Goal: Information Seeking & Learning: Learn about a topic

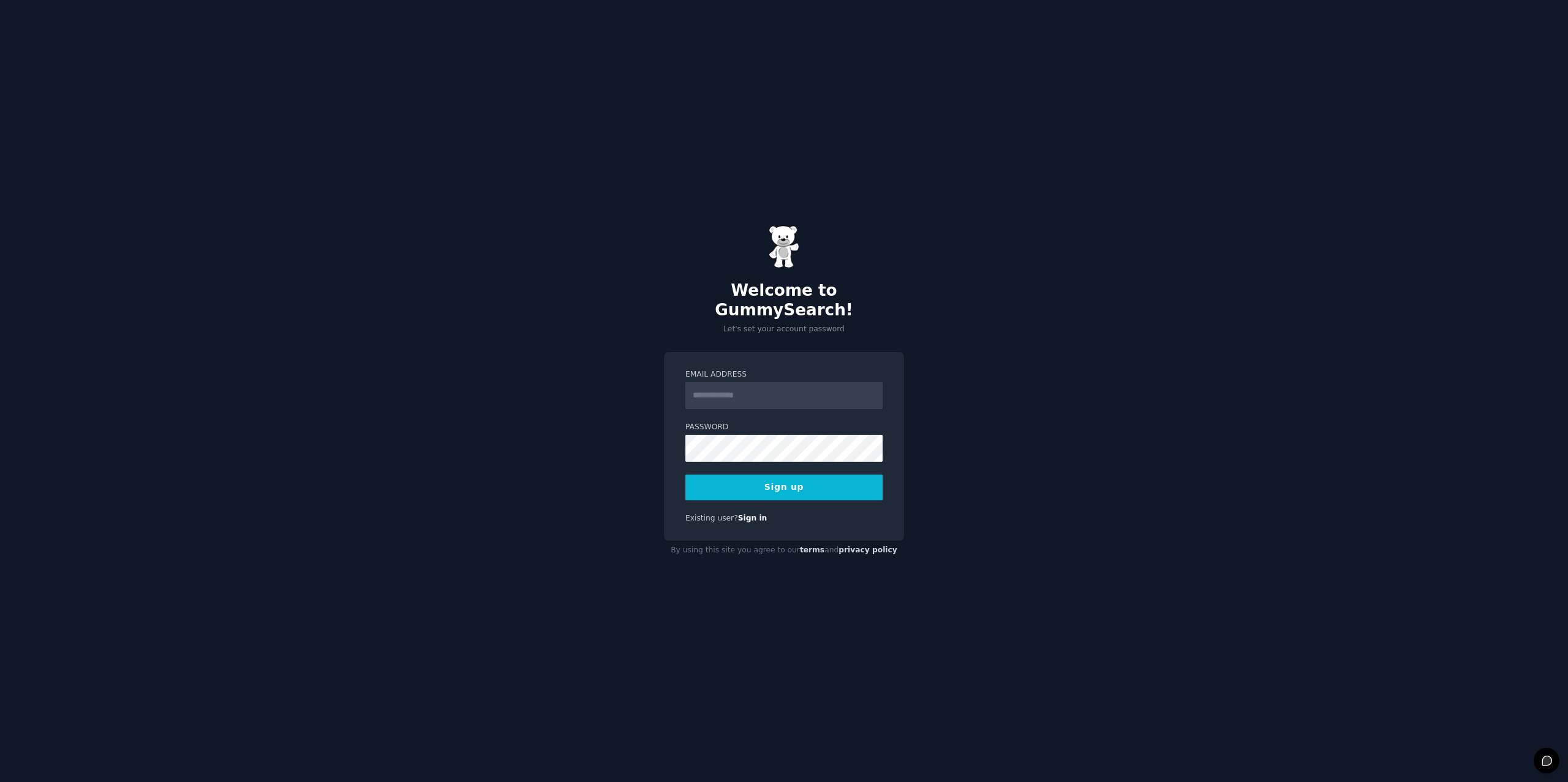
click at [825, 382] on input "Email Address" at bounding box center [783, 396] width 197 height 27
type input "**********"
click at [796, 480] on button "Sign up" at bounding box center [783, 487] width 197 height 26
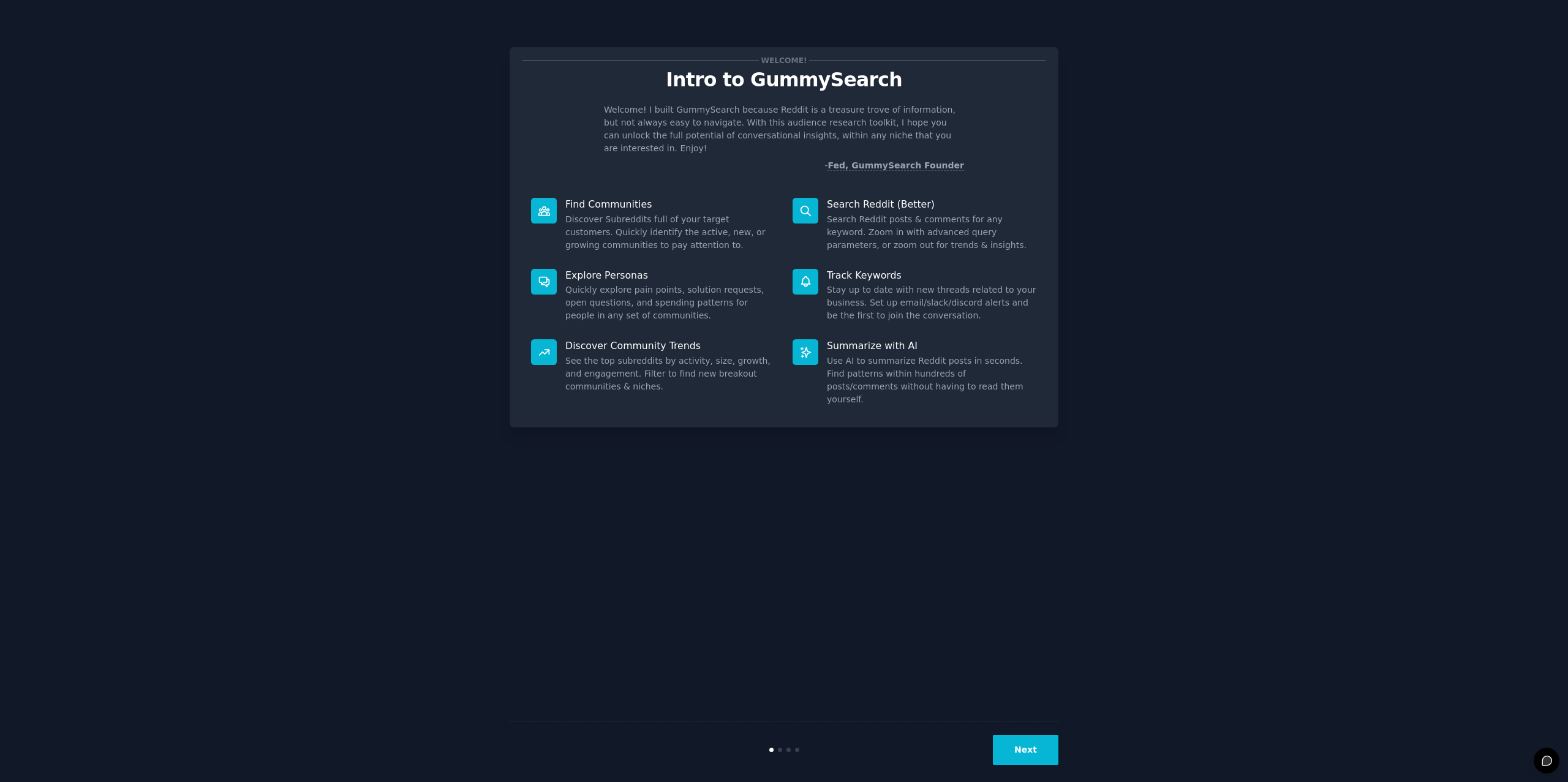
click at [1041, 735] on button "Next" at bounding box center [1025, 750] width 65 height 30
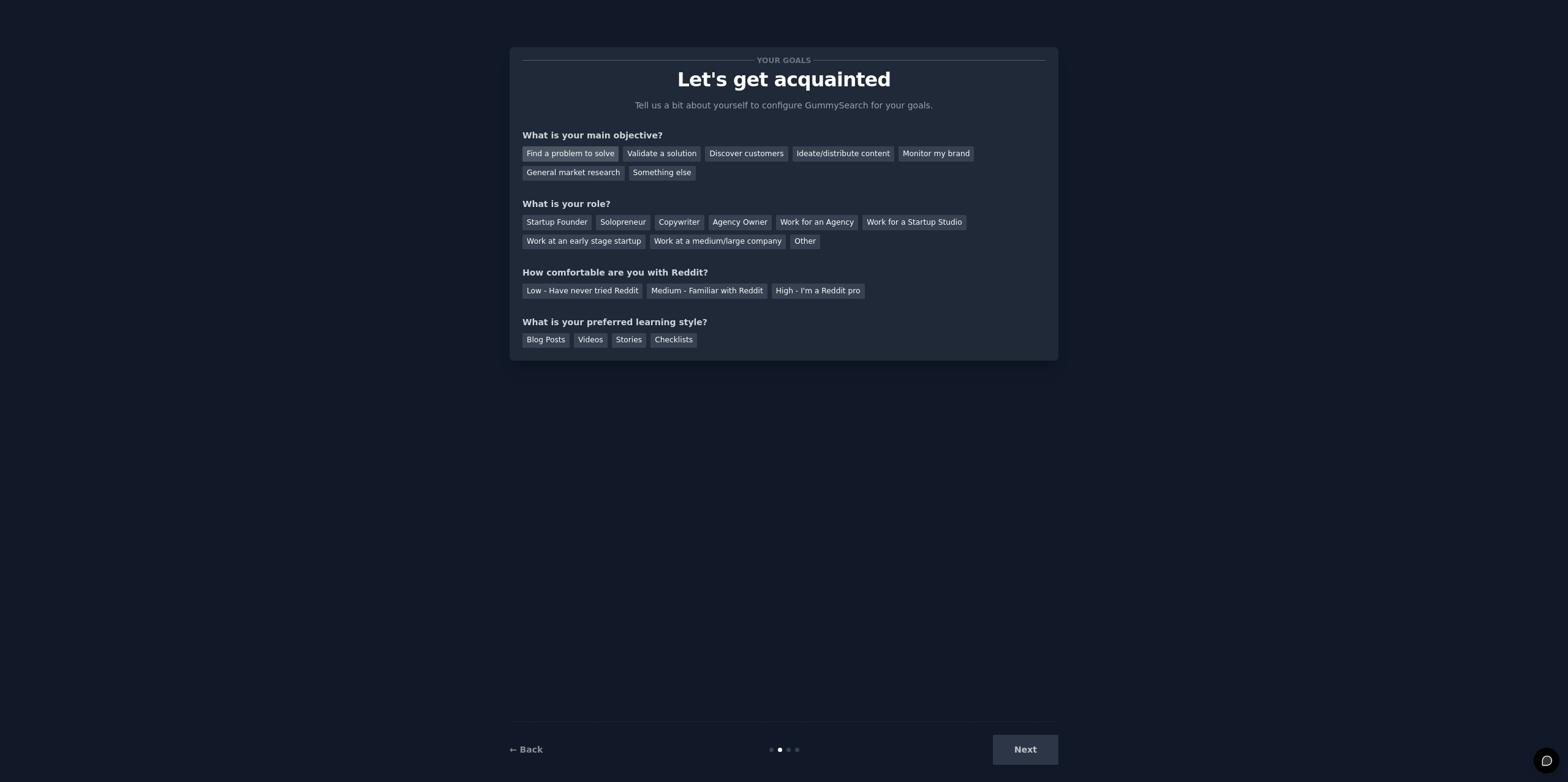
click at [554, 146] on div "Find a problem to solve" at bounding box center [570, 154] width 96 height 16
click at [818, 146] on div "Ideate/distribute content" at bounding box center [843, 154] width 101 height 16
click at [588, 146] on div "Find a problem to solve" at bounding box center [570, 154] width 96 height 16
click at [790, 235] on div "Other" at bounding box center [805, 242] width 30 height 16
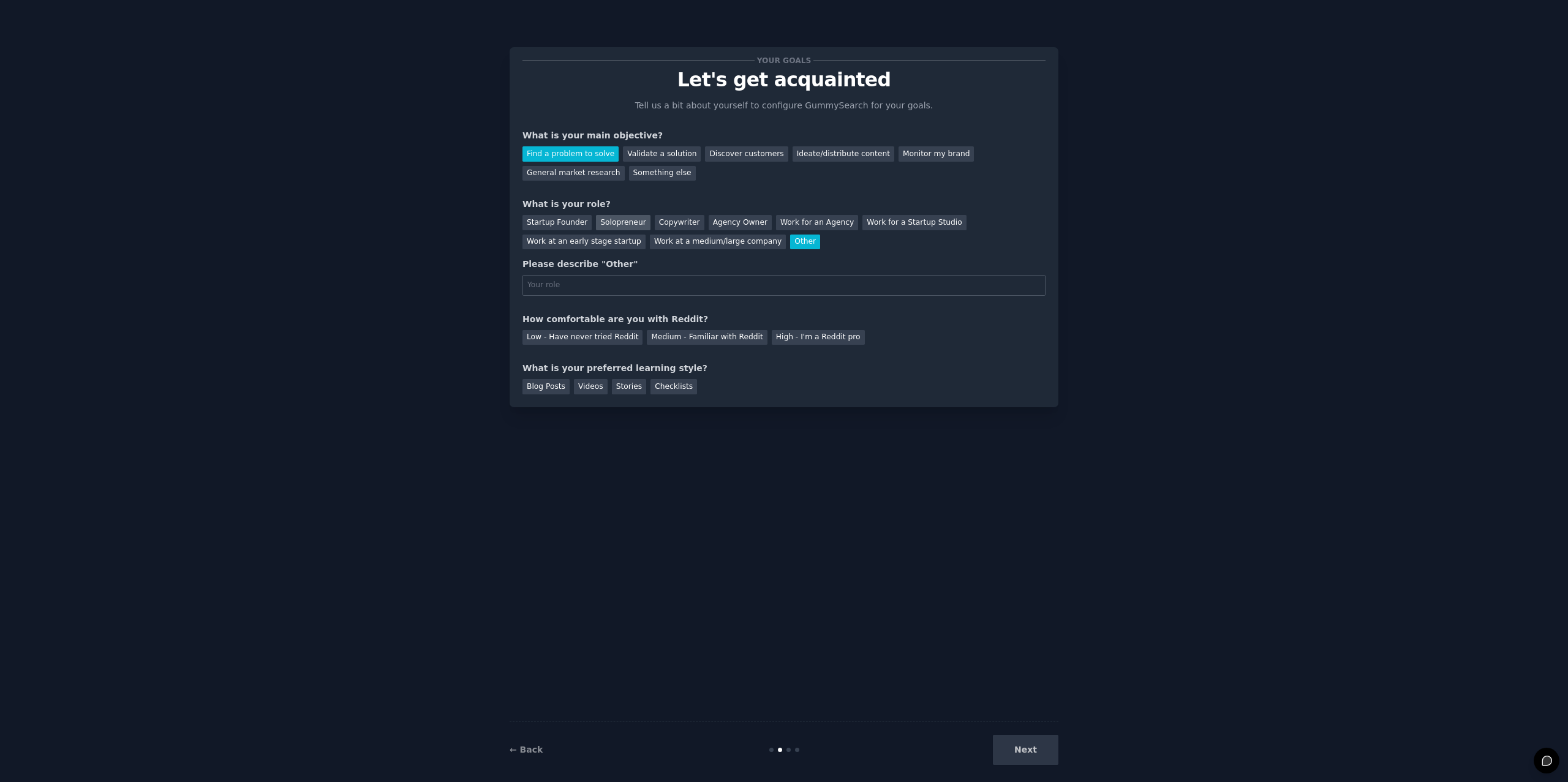
click at [606, 215] on div "Solopreneur" at bounding box center [622, 223] width 54 height 16
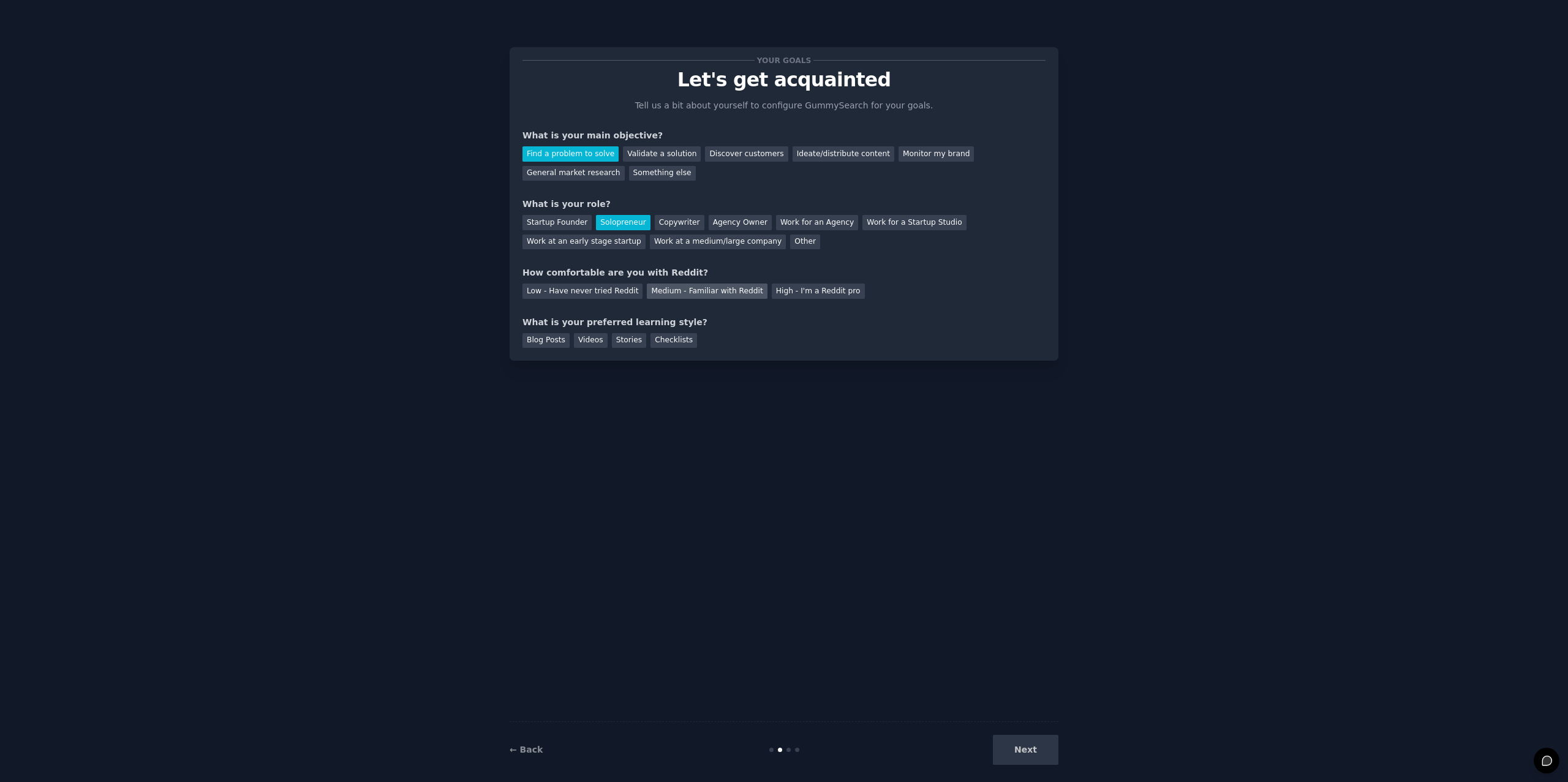
click at [659, 284] on div "Medium - Familiar with Reddit" at bounding box center [707, 291] width 120 height 16
click at [650, 333] on div "Checklists" at bounding box center [673, 341] width 47 height 16
click at [1035, 735] on button "Next" at bounding box center [1025, 750] width 65 height 30
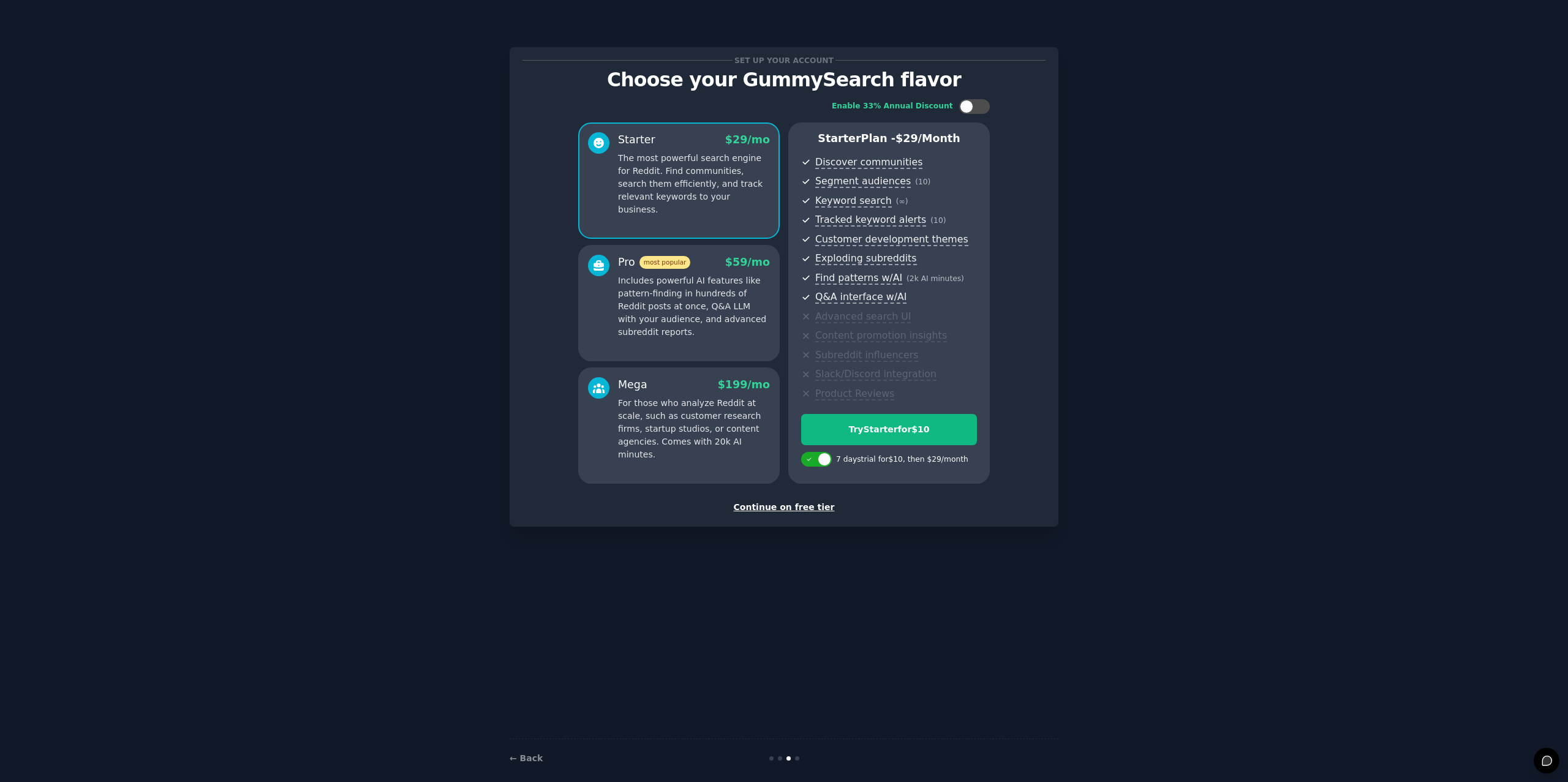
click at [805, 501] on div "Continue on free tier" at bounding box center [783, 507] width 523 height 13
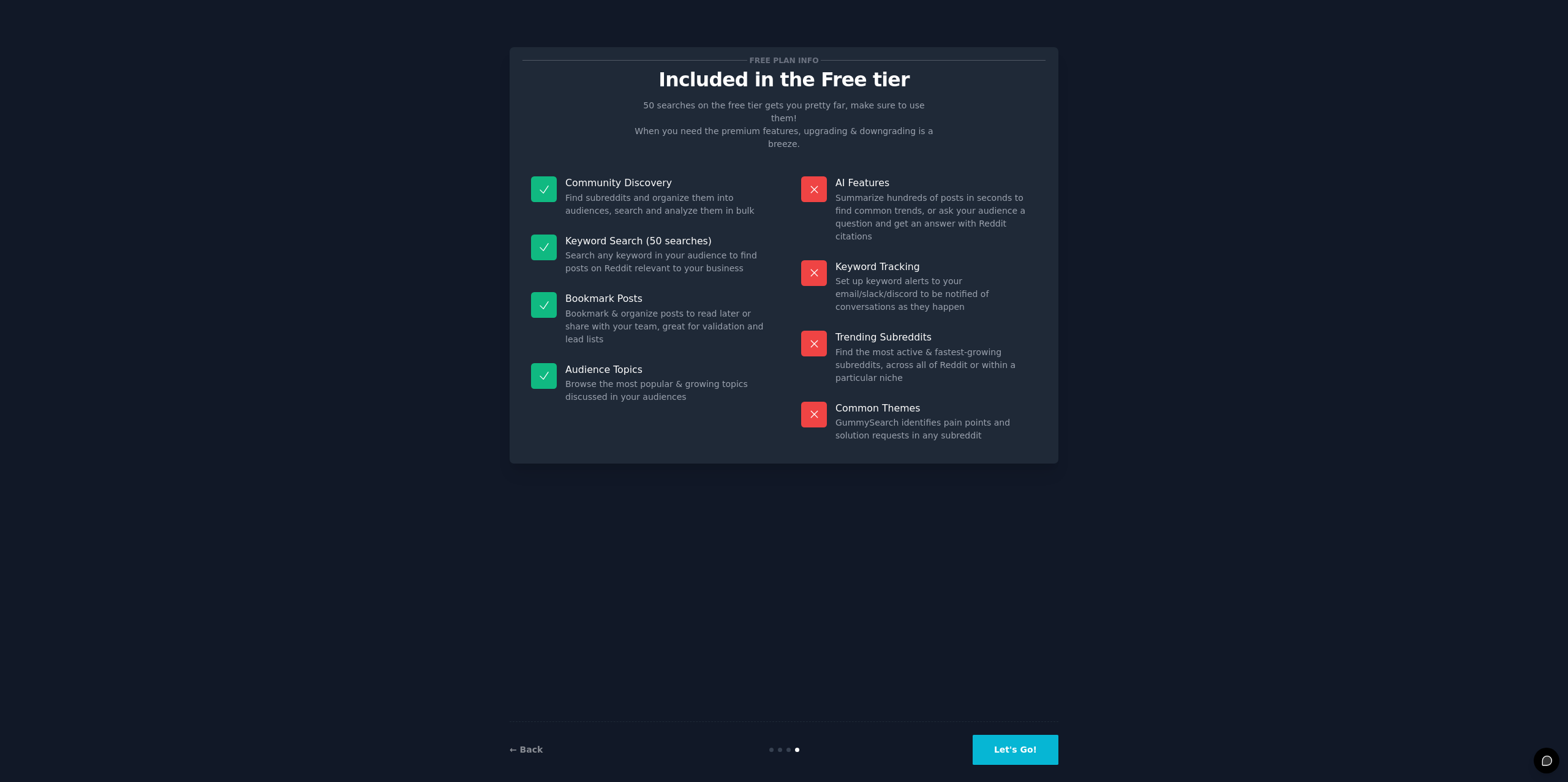
click at [1013, 736] on button "Let's Go!" at bounding box center [1015, 750] width 86 height 30
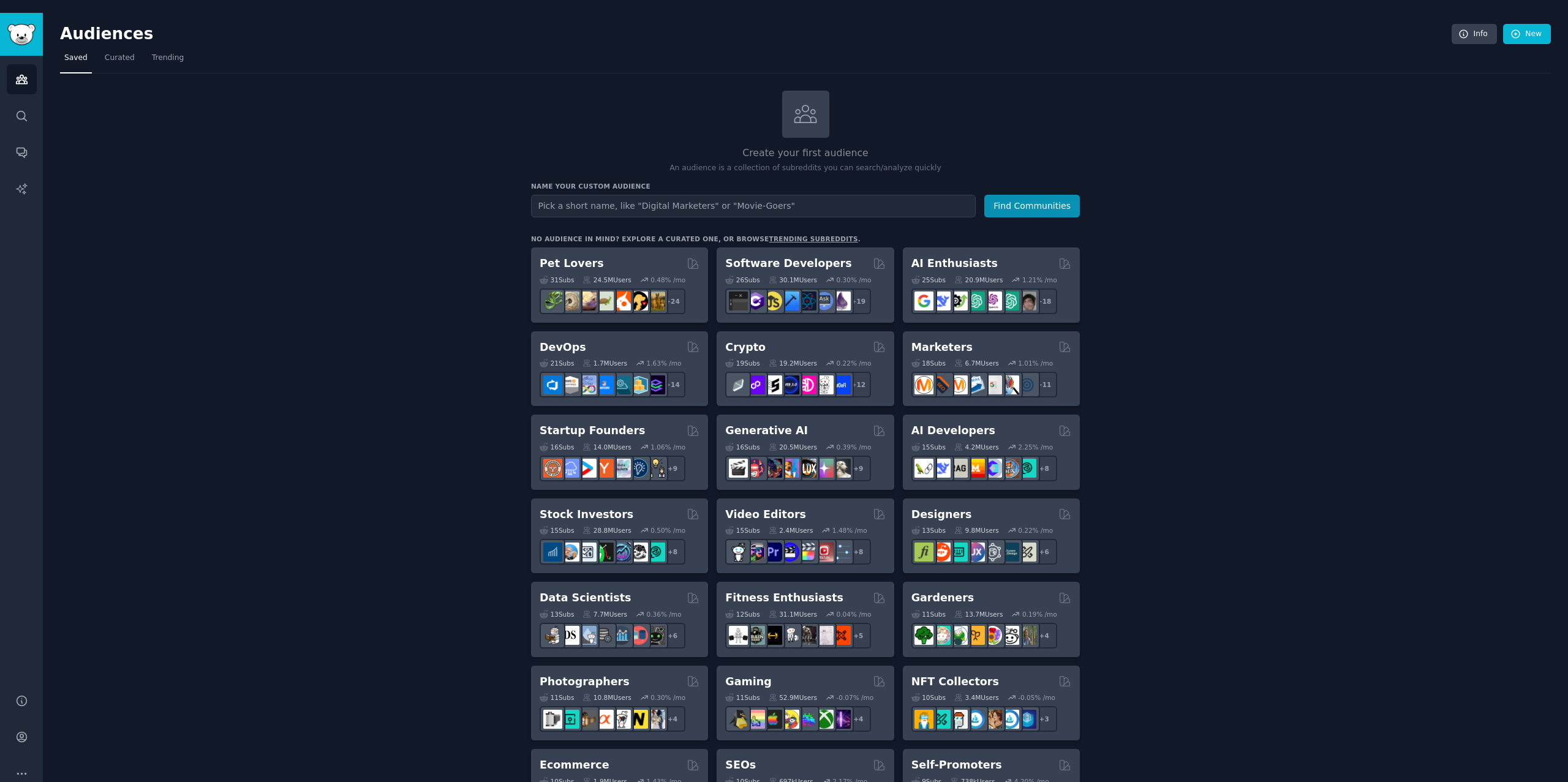
click at [382, 224] on div "Create your first audience An audience is a collection of subreddits you can se…" at bounding box center [805, 757] width 1490 height 1334
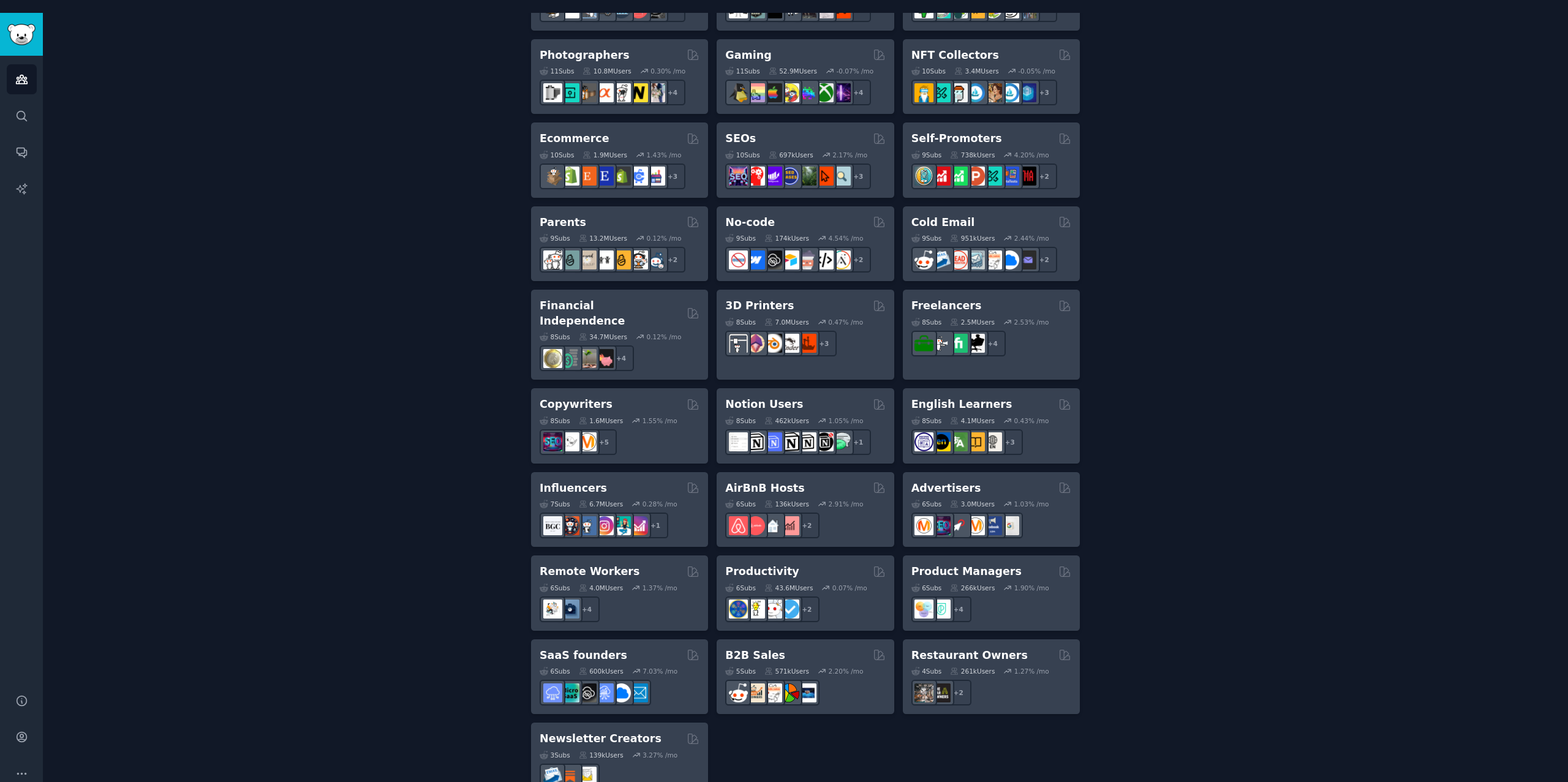
scroll to position [631, 0]
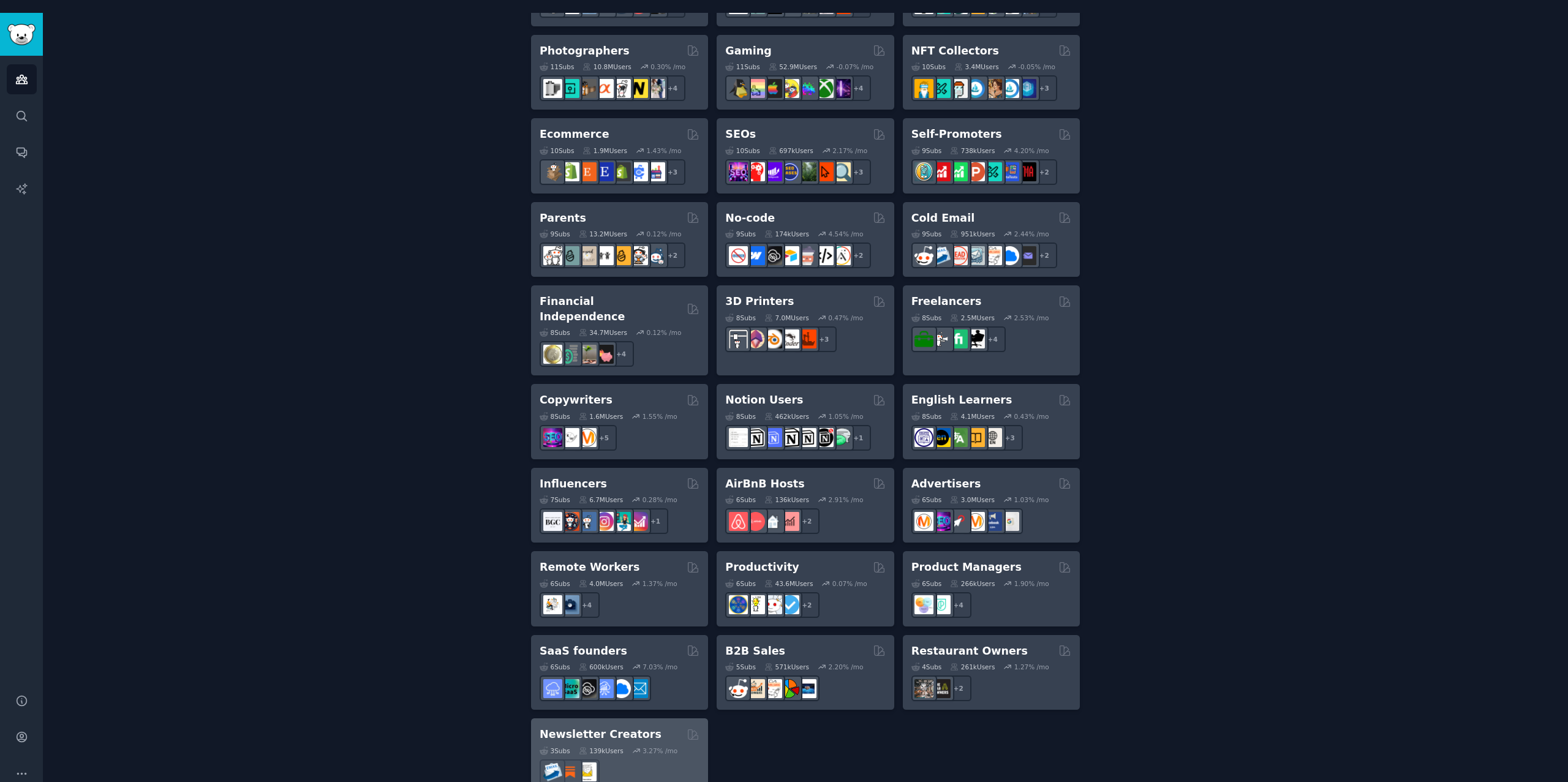
click at [567, 727] on h2 "Newsletter Creators" at bounding box center [600, 735] width 122 height 16
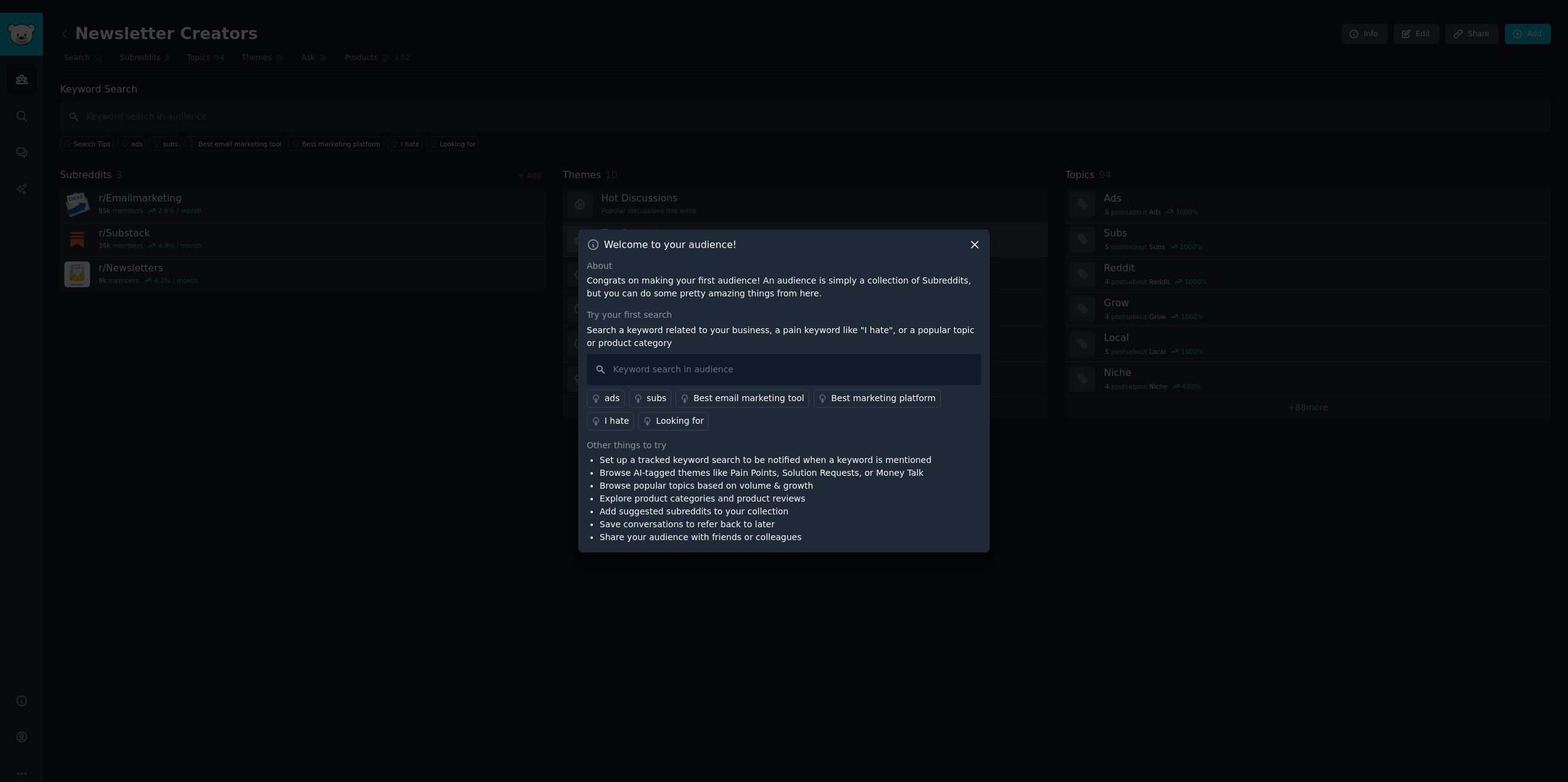
click at [975, 238] on icon at bounding box center [975, 245] width 13 height 13
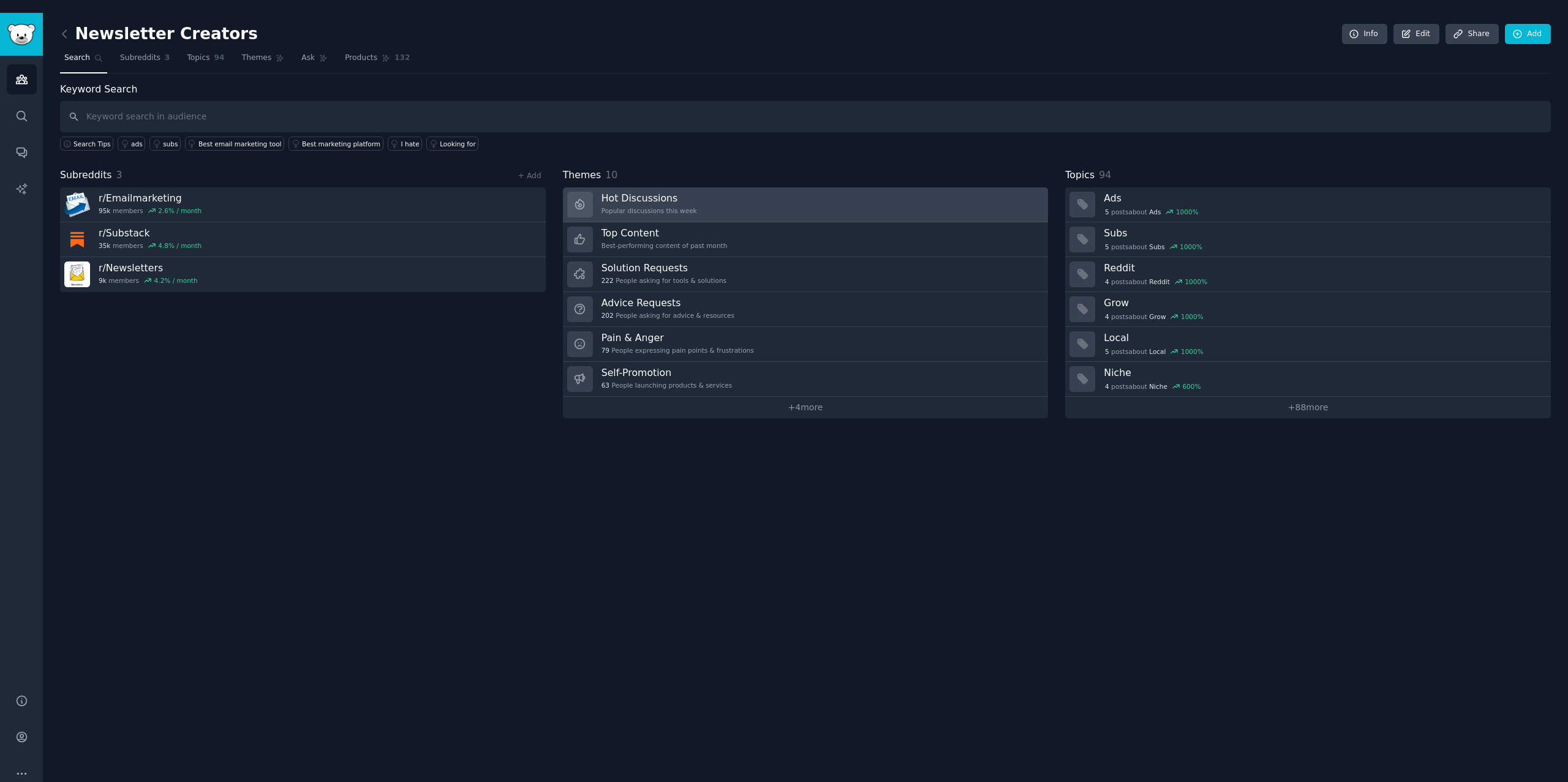
click at [629, 192] on h3 "Hot Discussions" at bounding box center [650, 198] width 96 height 13
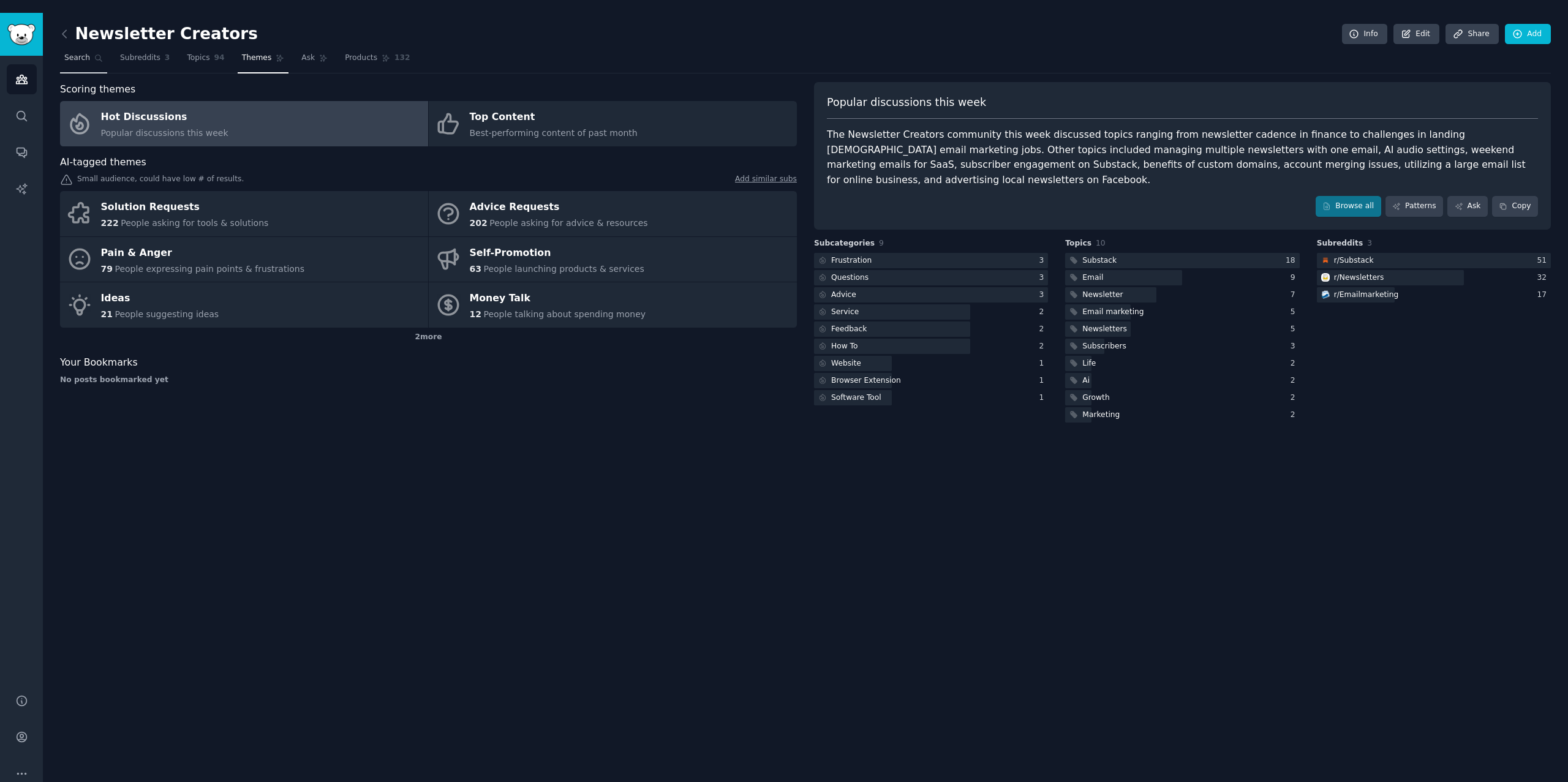
click at [73, 52] on span "Search" at bounding box center [77, 58] width 26 height 11
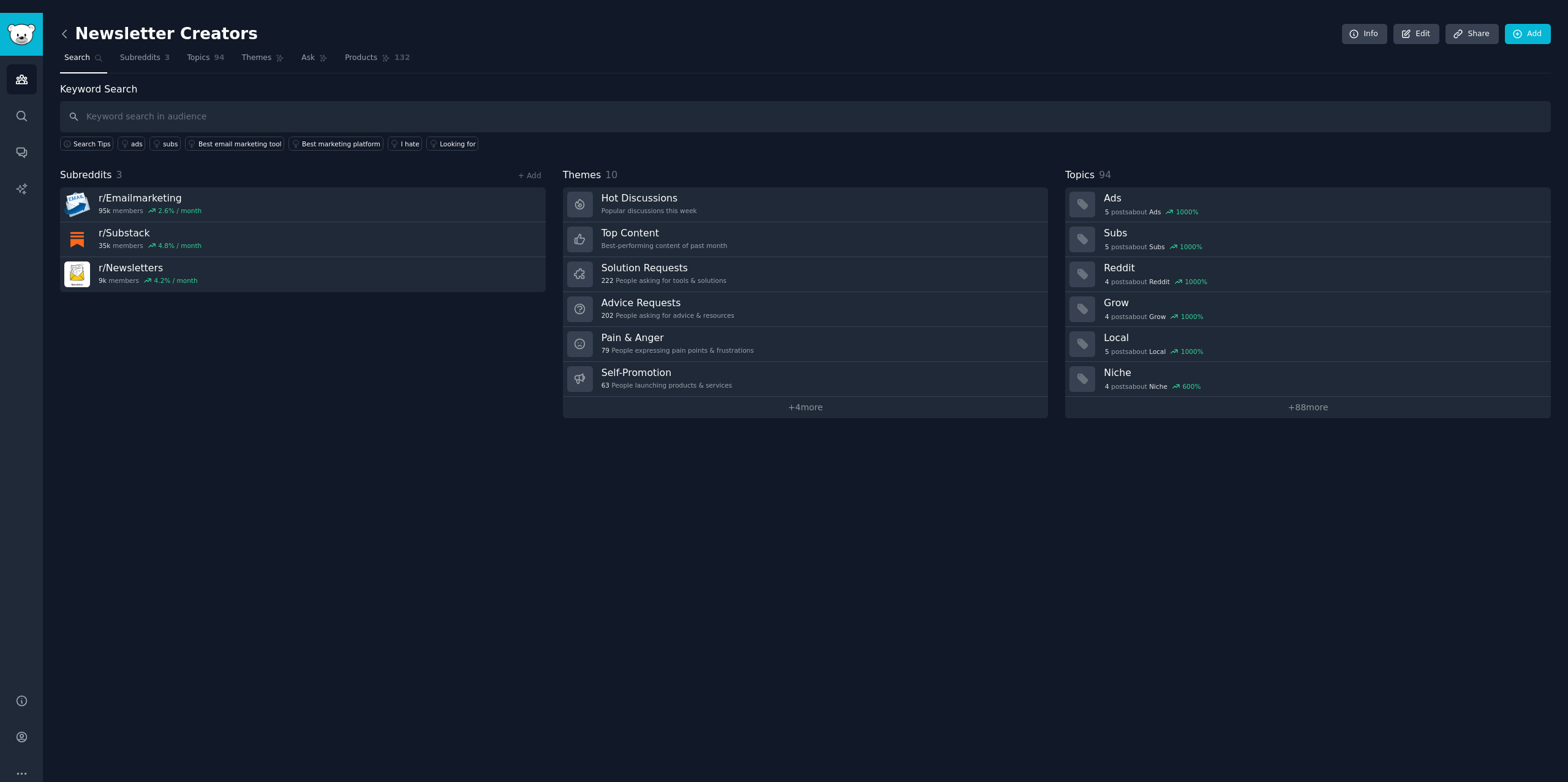
click at [66, 28] on icon at bounding box center [65, 34] width 13 height 13
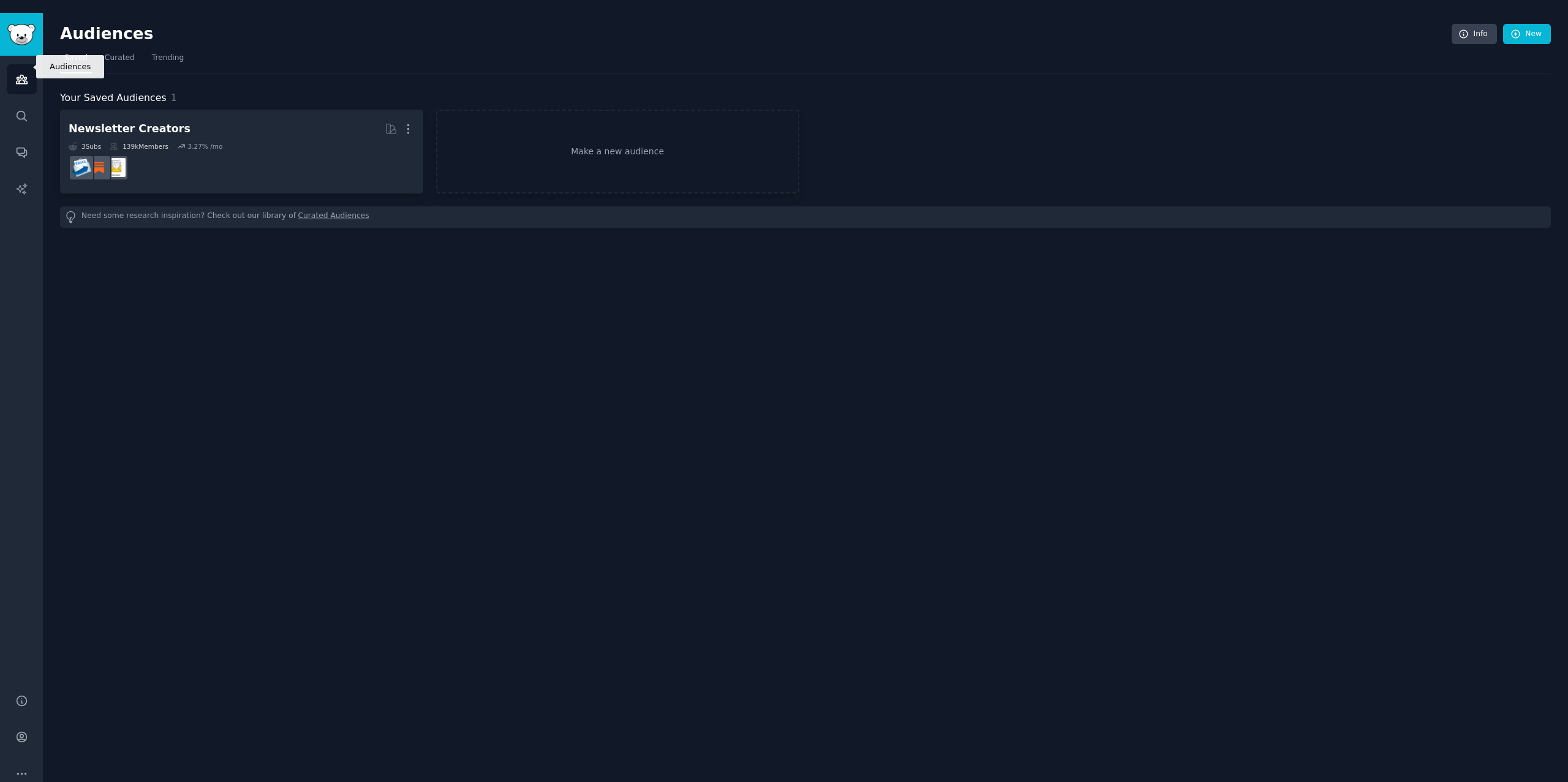
click at [29, 64] on link "Audiences" at bounding box center [21, 79] width 30 height 30
click at [599, 156] on link "Make a new audience" at bounding box center [618, 152] width 363 height 84
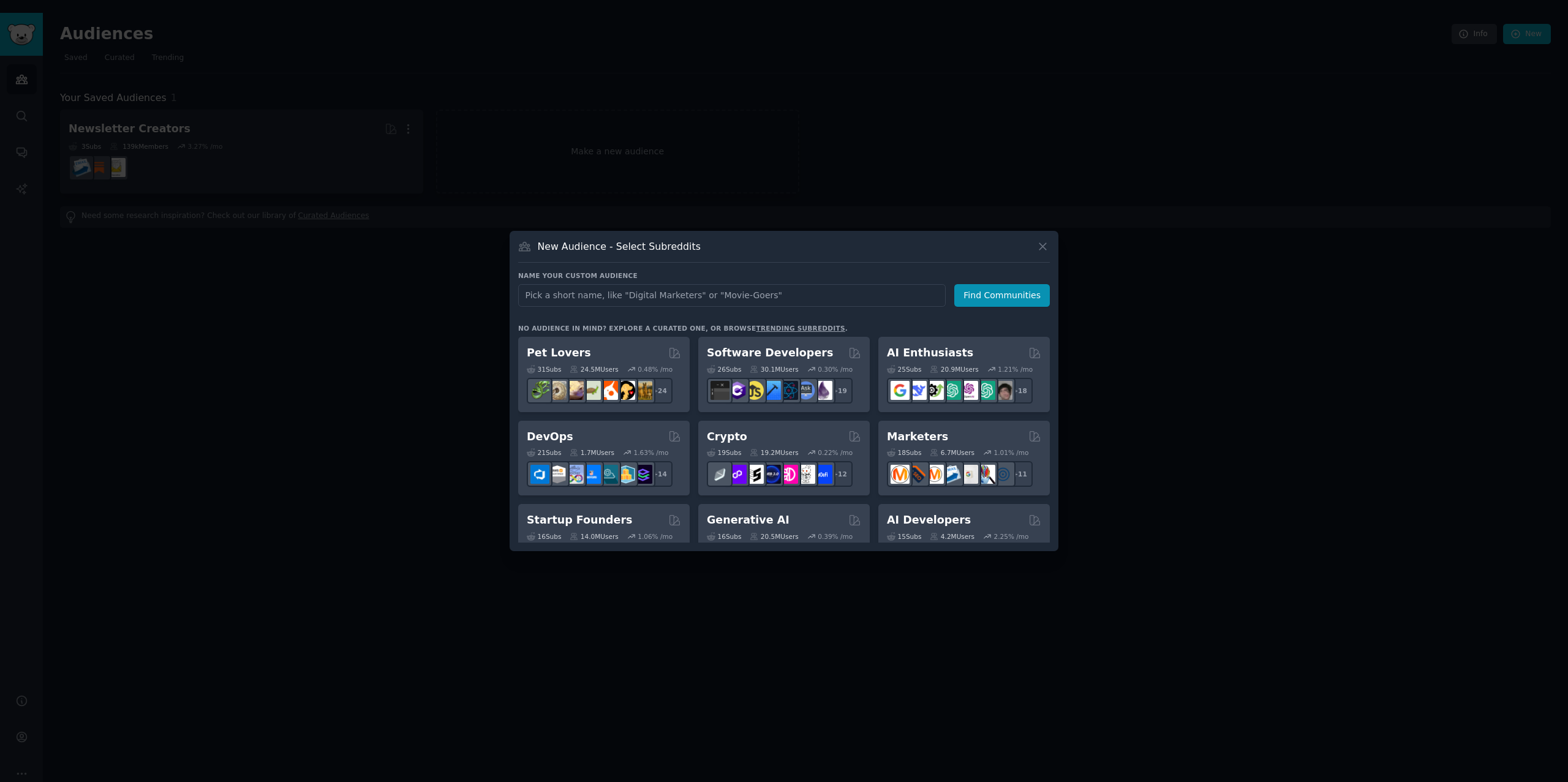
click at [1114, 221] on div at bounding box center [784, 391] width 1568 height 782
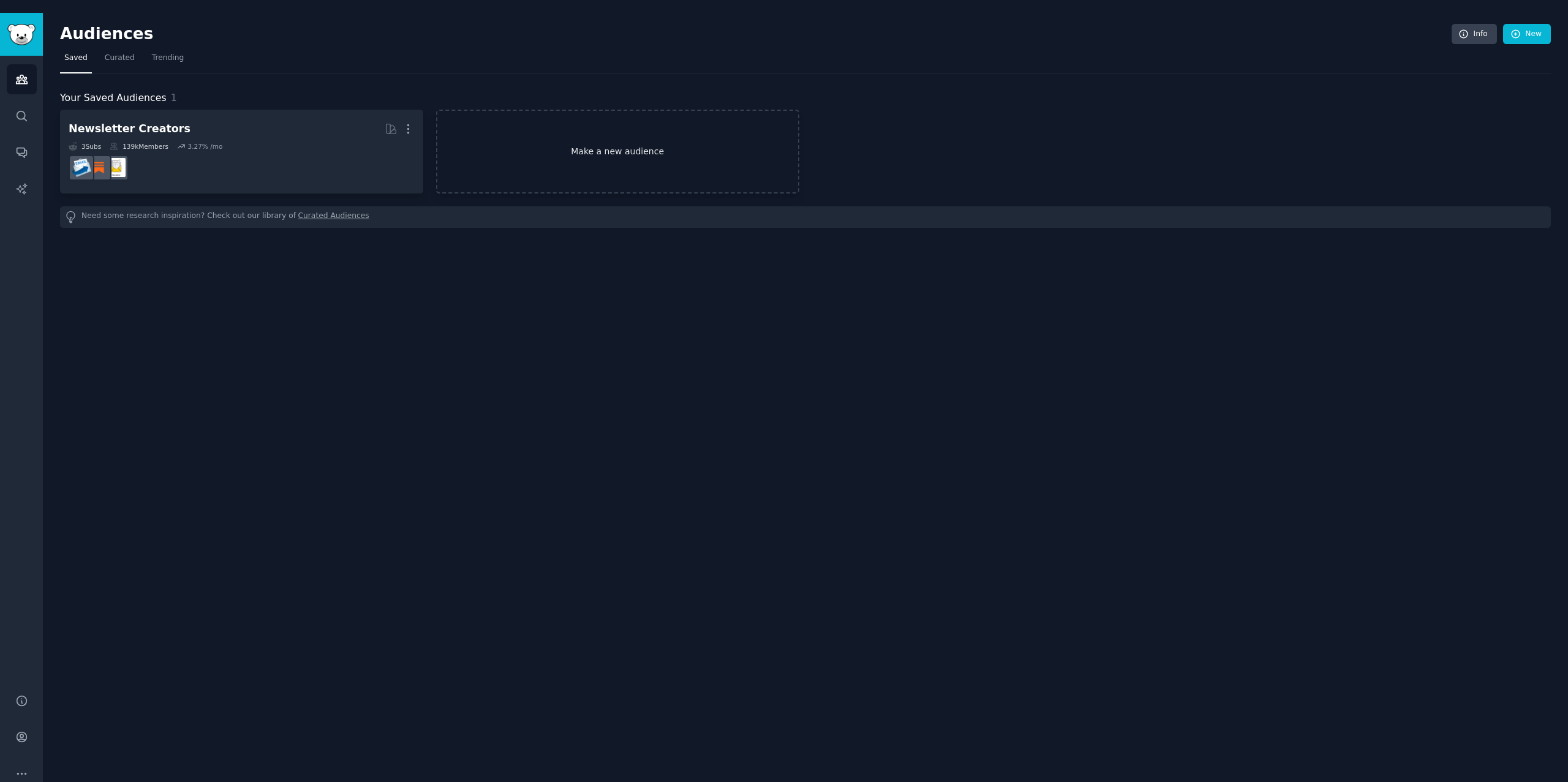
click at [547, 154] on link "Make a new audience" at bounding box center [618, 152] width 363 height 84
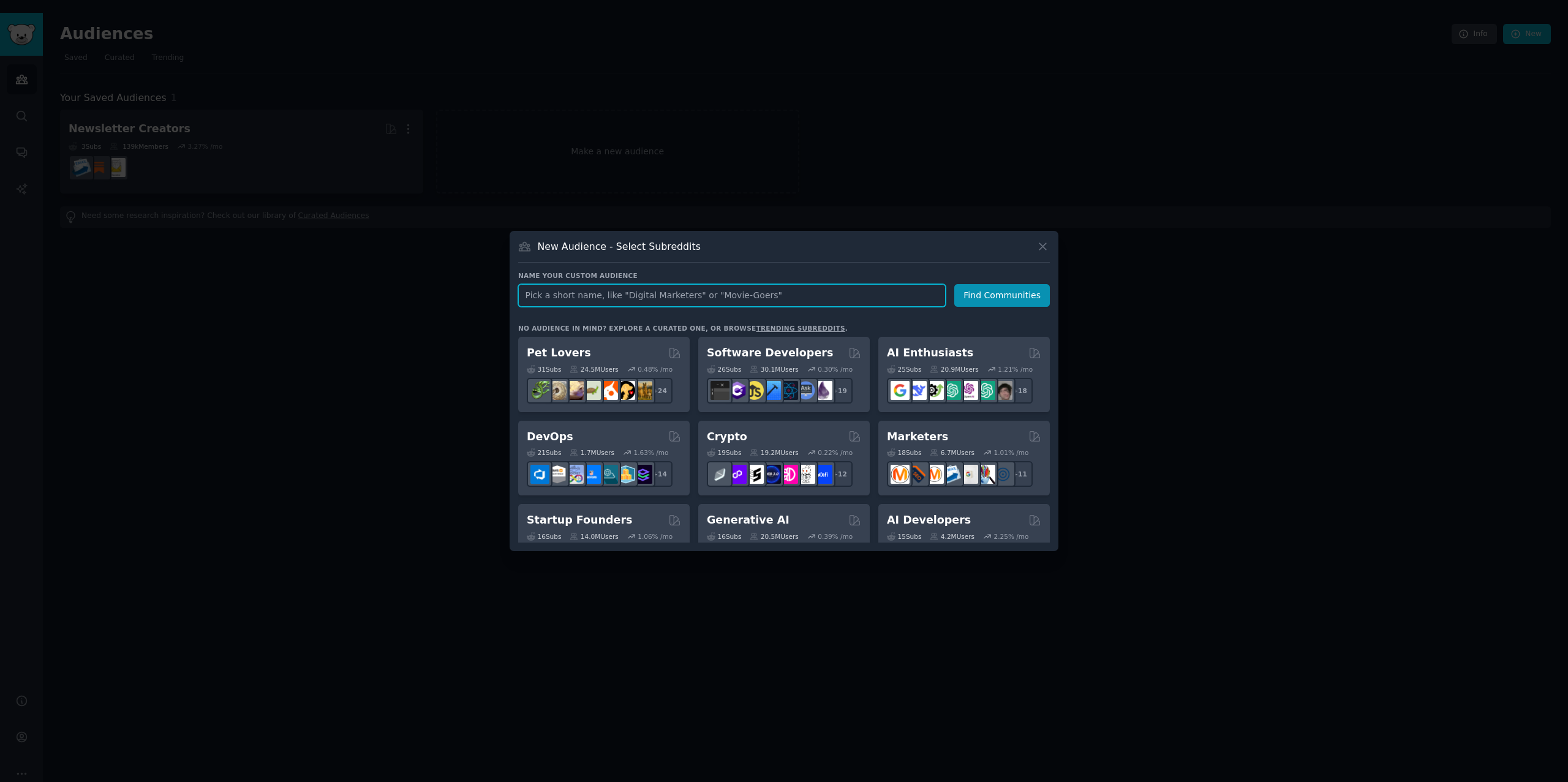
click at [721, 297] on input "text" at bounding box center [732, 295] width 427 height 23
type input "n"
type input "anime"
click button "Find Communities" at bounding box center [1002, 295] width 96 height 23
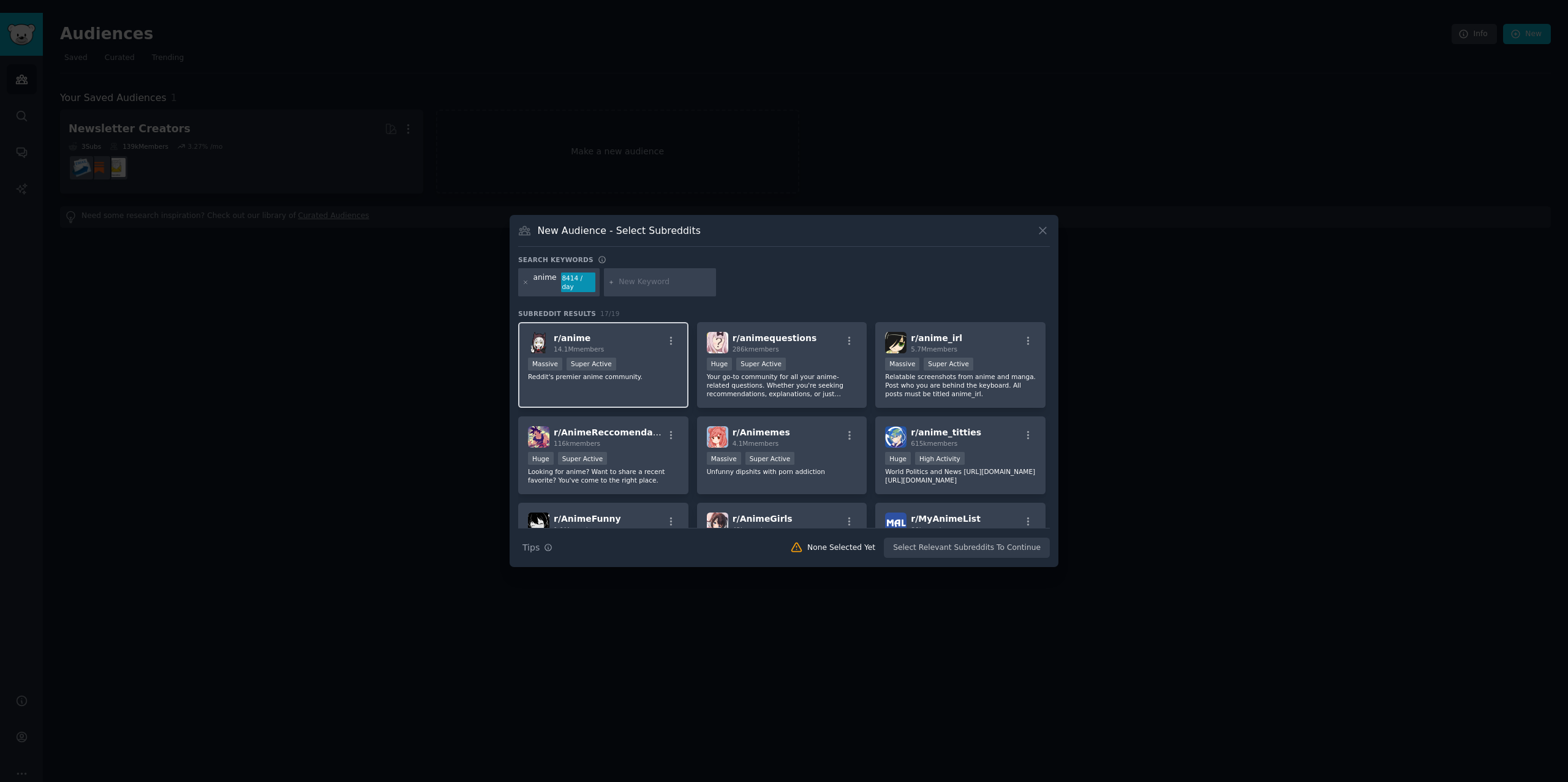
click at [647, 365] on div "Massive Super Active" at bounding box center [603, 365] width 151 height 16
click at [1002, 542] on button "Create Audience" at bounding box center [1010, 548] width 81 height 21
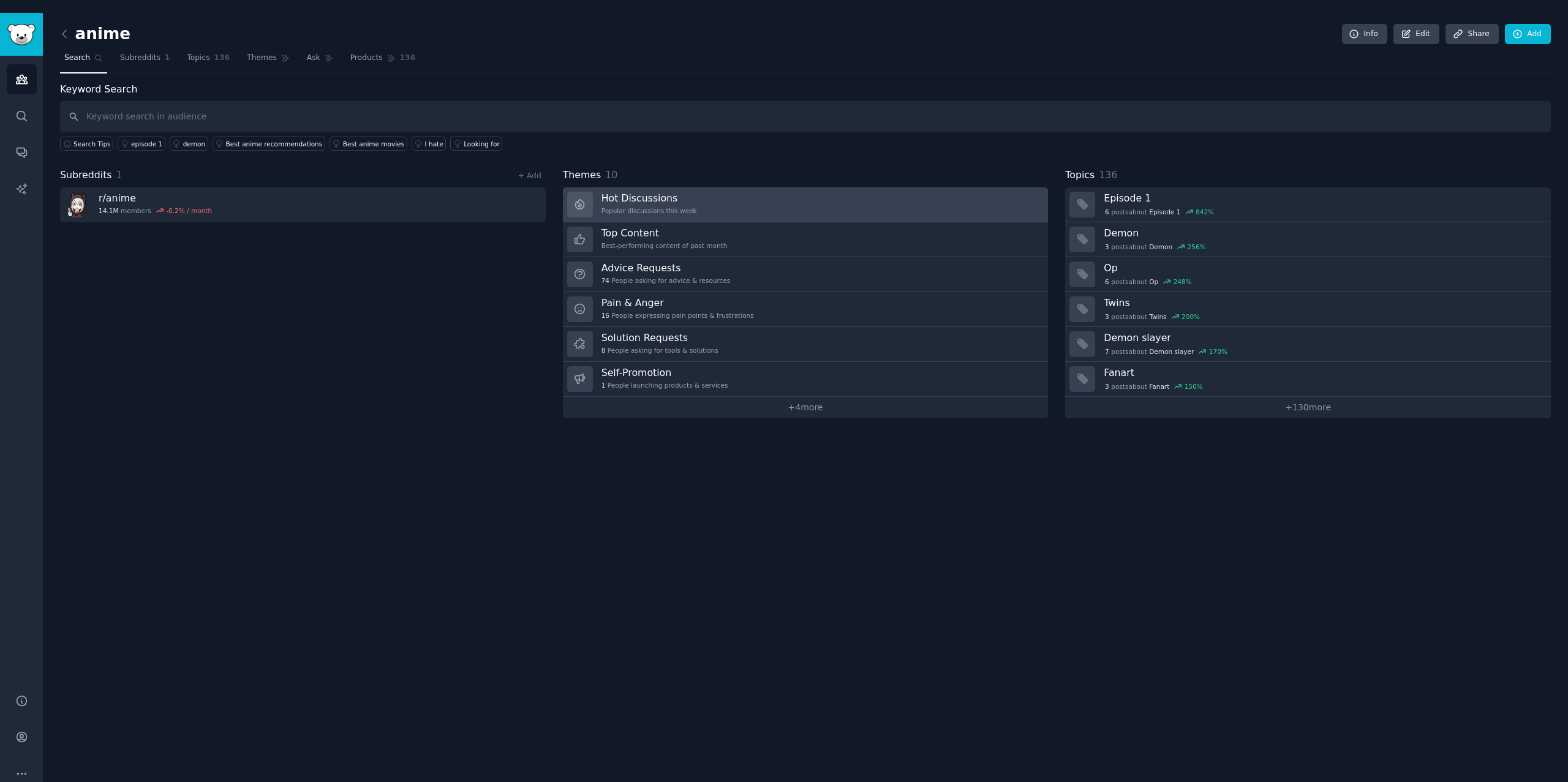
click at [628, 206] on div "Popular discussions this week" at bounding box center [650, 210] width 96 height 8
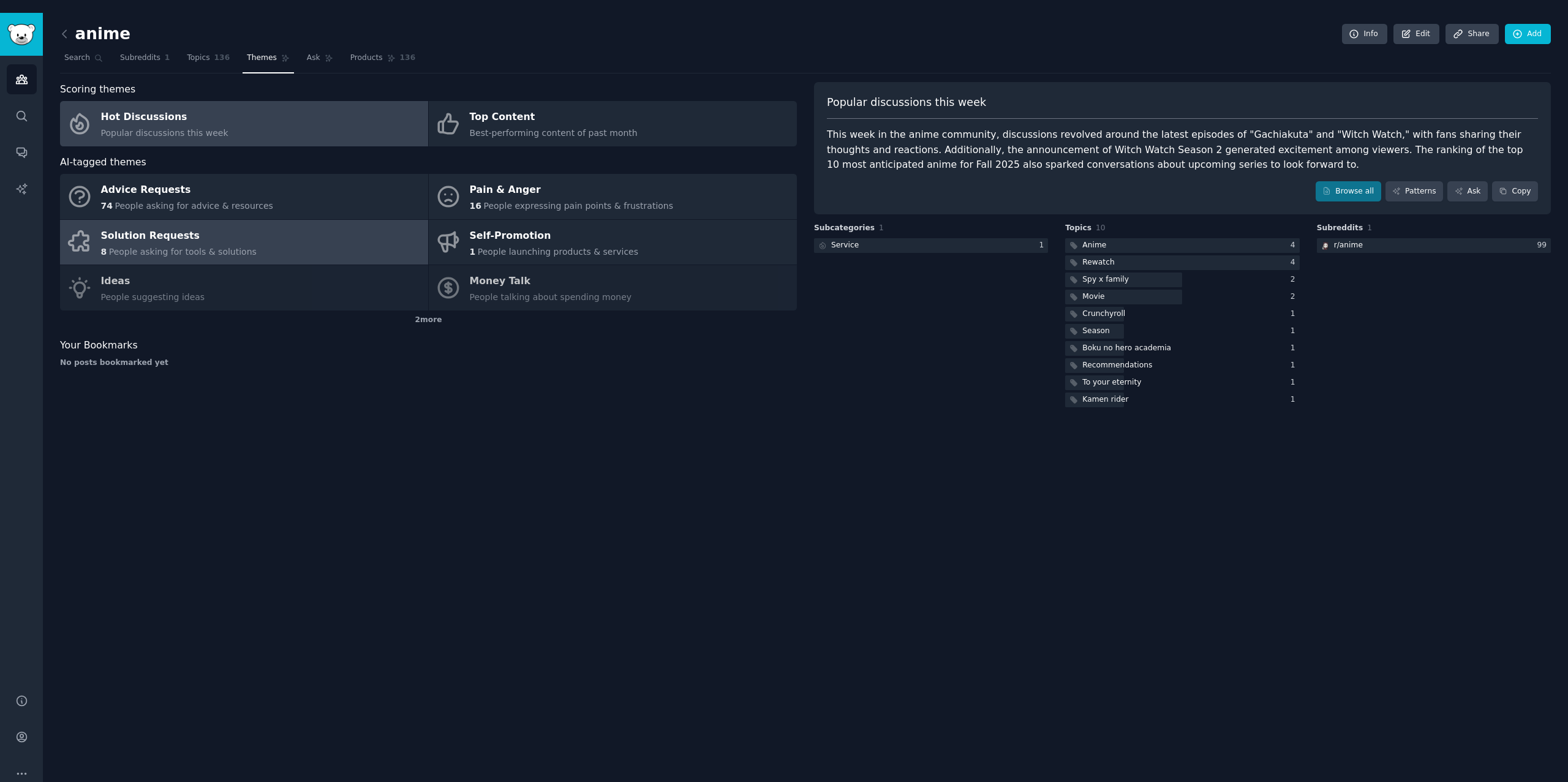
click at [143, 220] on link "Solution Requests 8 People asking for tools & solutions" at bounding box center [244, 242] width 368 height 45
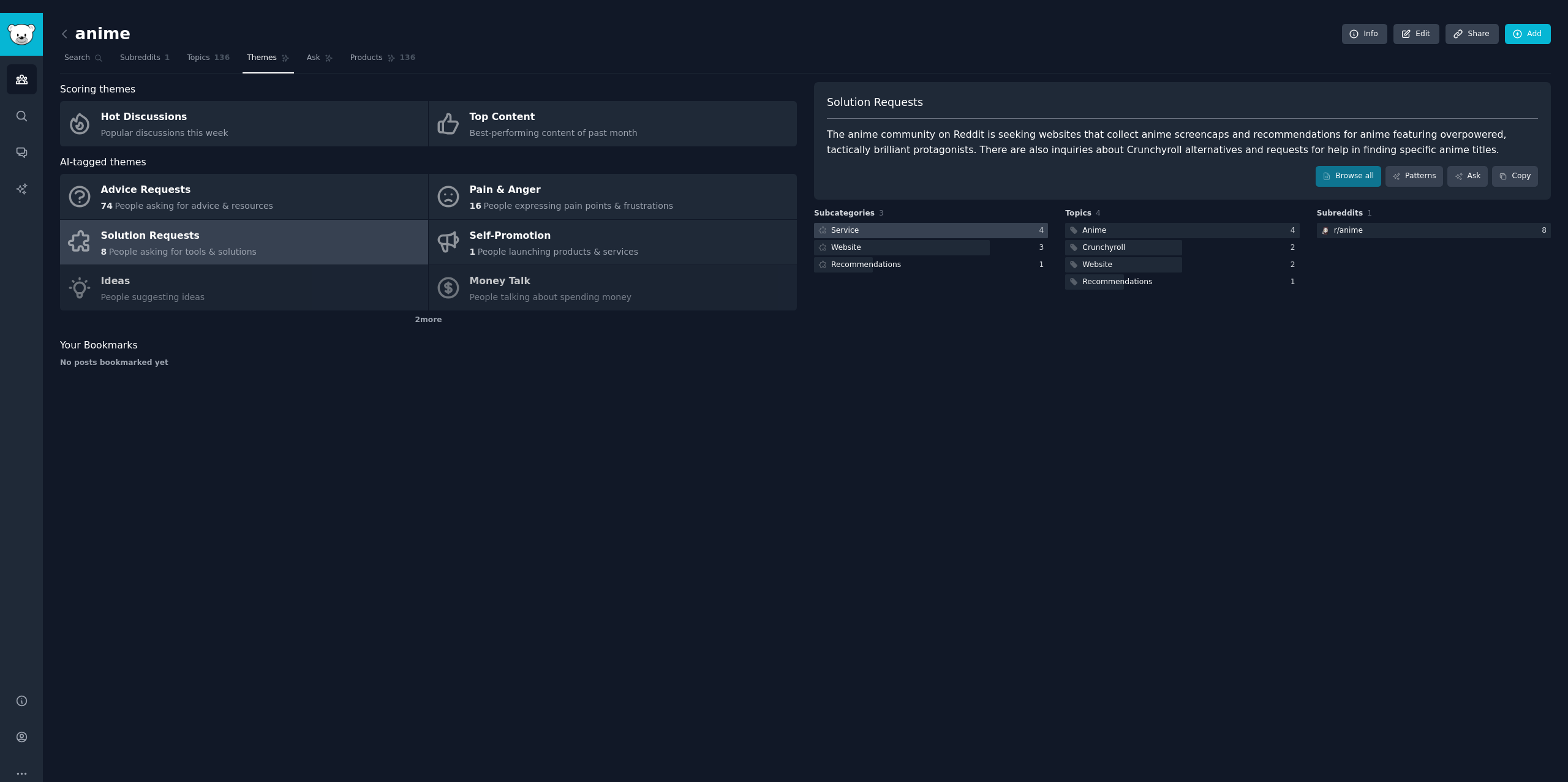
click at [896, 223] on div at bounding box center [931, 231] width 234 height 16
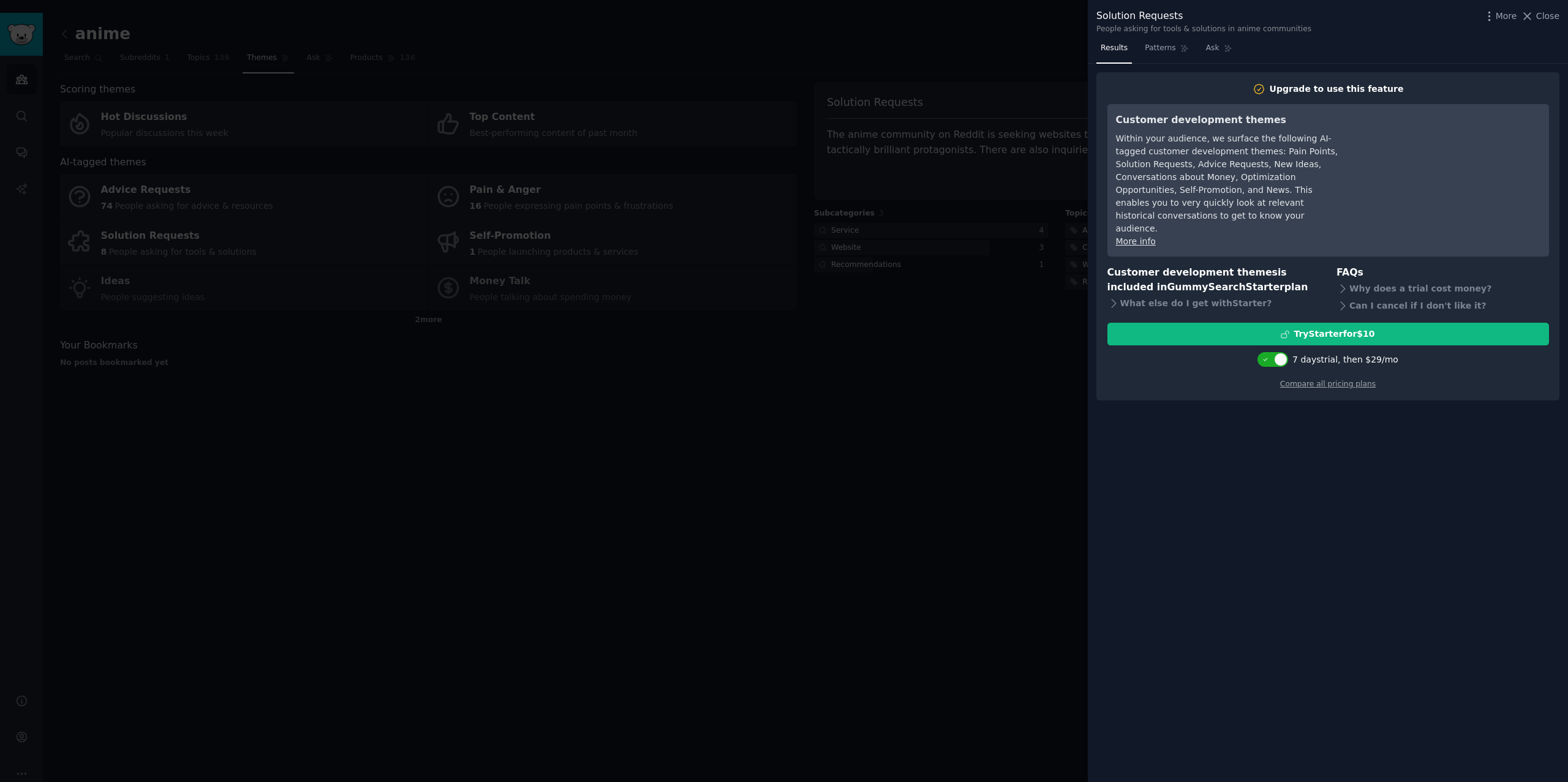
click at [1563, 10] on div "Solution Requests People asking for tools & solutions in anime communities More…" at bounding box center [1328, 19] width 480 height 39
click at [1551, 15] on span "Close" at bounding box center [1548, 16] width 23 height 13
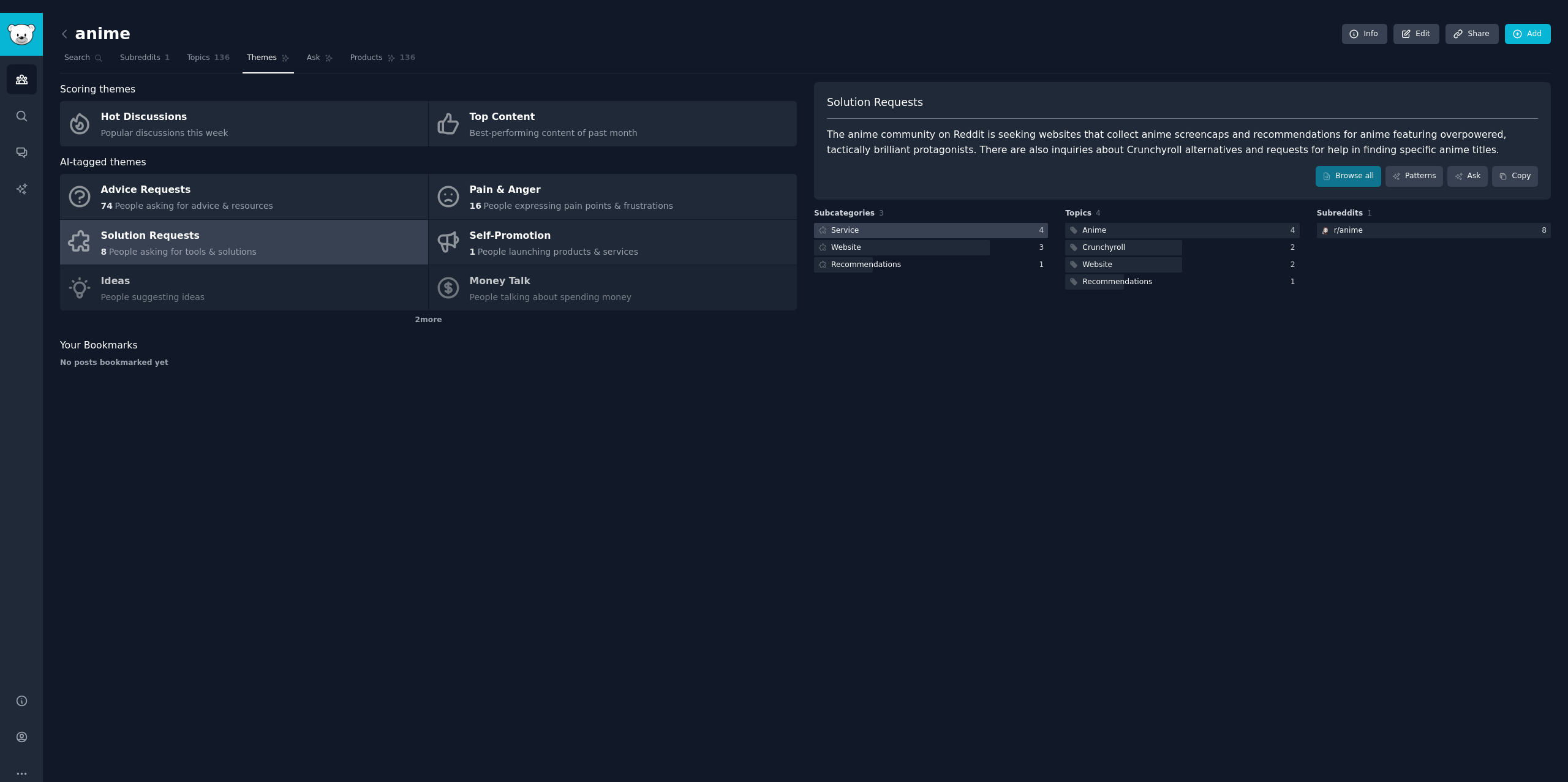
click at [1043, 226] on div "4" at bounding box center [1044, 231] width 9 height 11
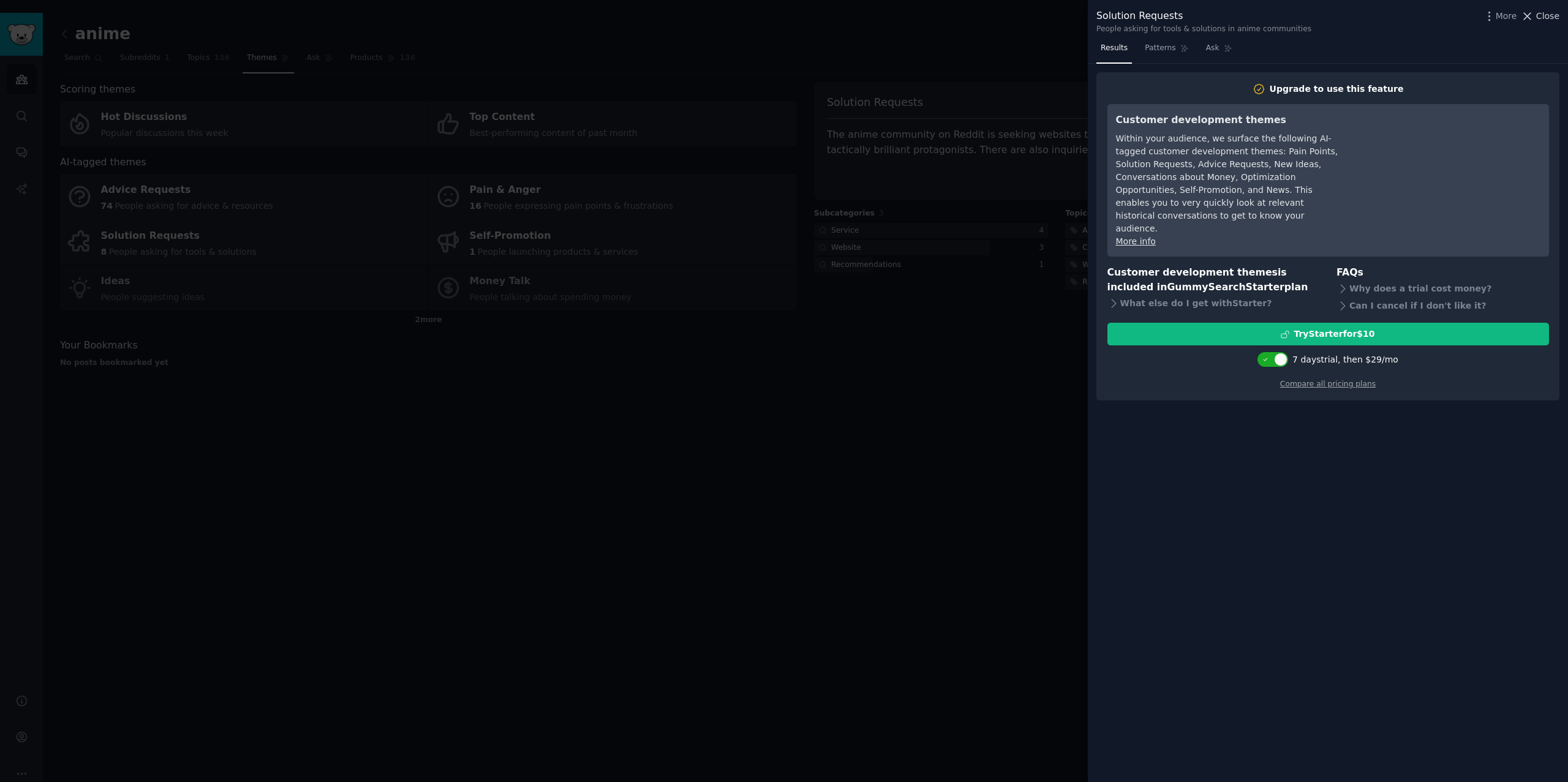
click at [1552, 16] on span "Close" at bounding box center [1548, 16] width 23 height 13
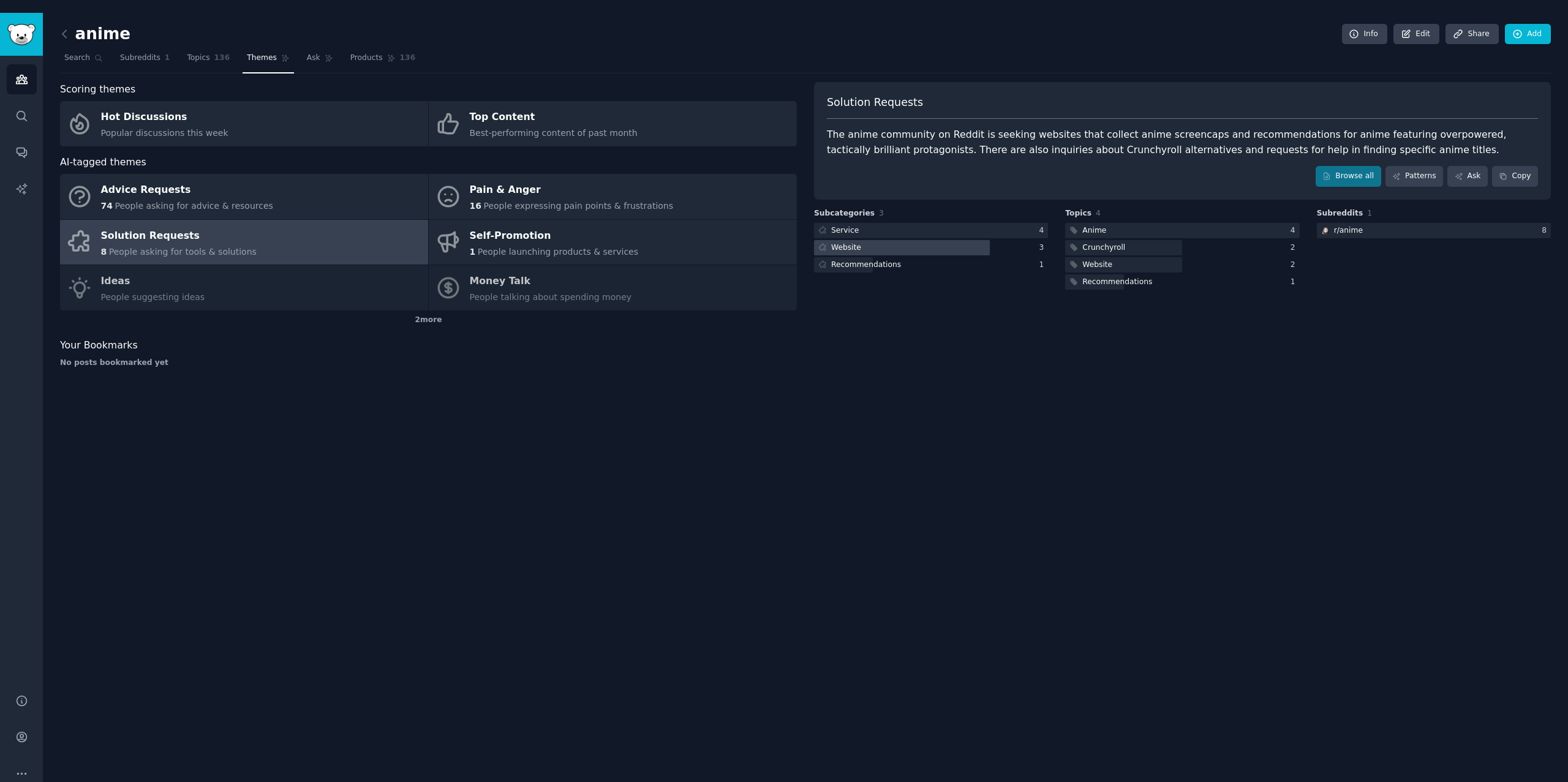
click at [905, 240] on div at bounding box center [902, 248] width 176 height 16
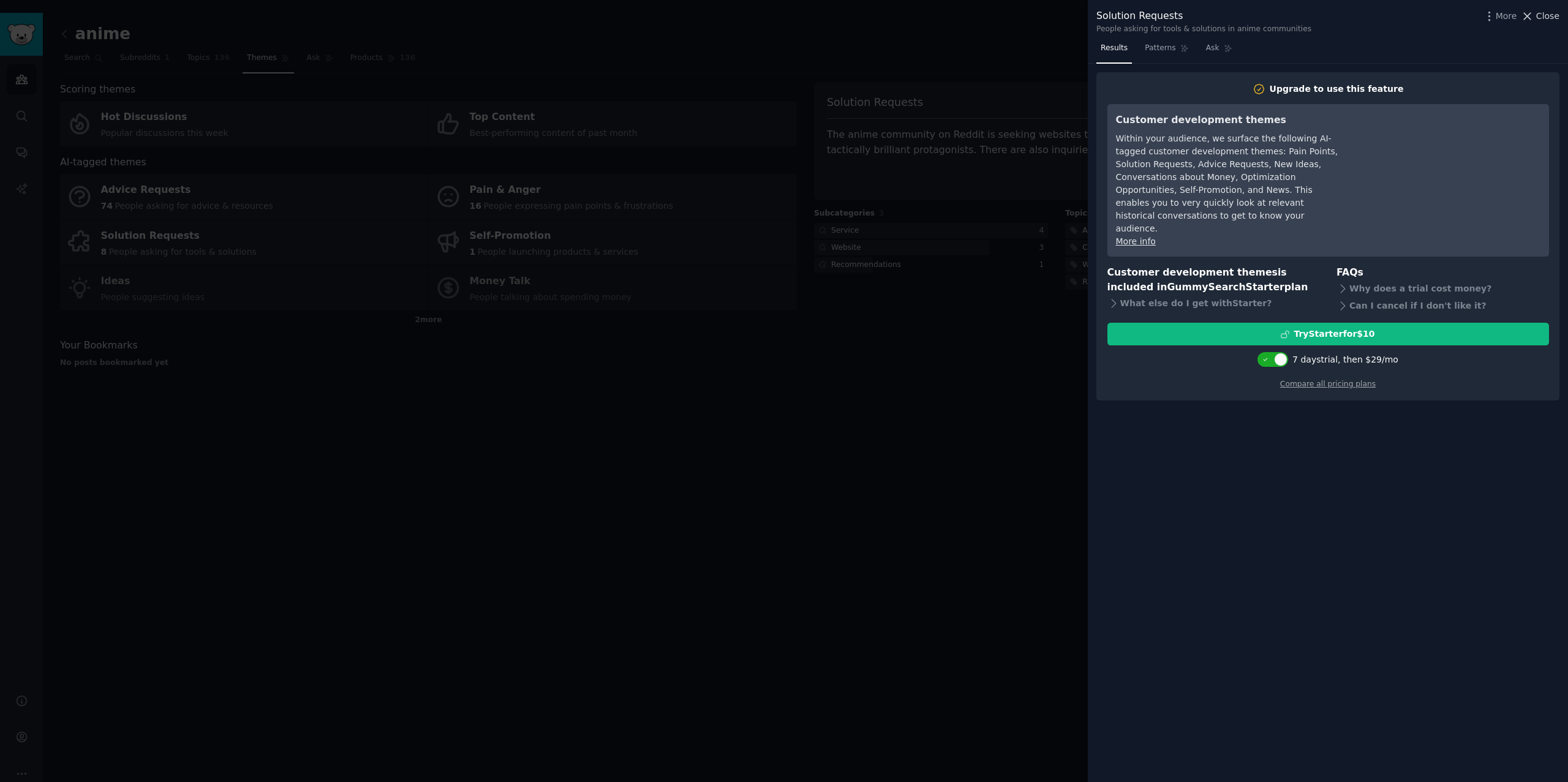
click at [1545, 14] on span "Close" at bounding box center [1548, 16] width 23 height 13
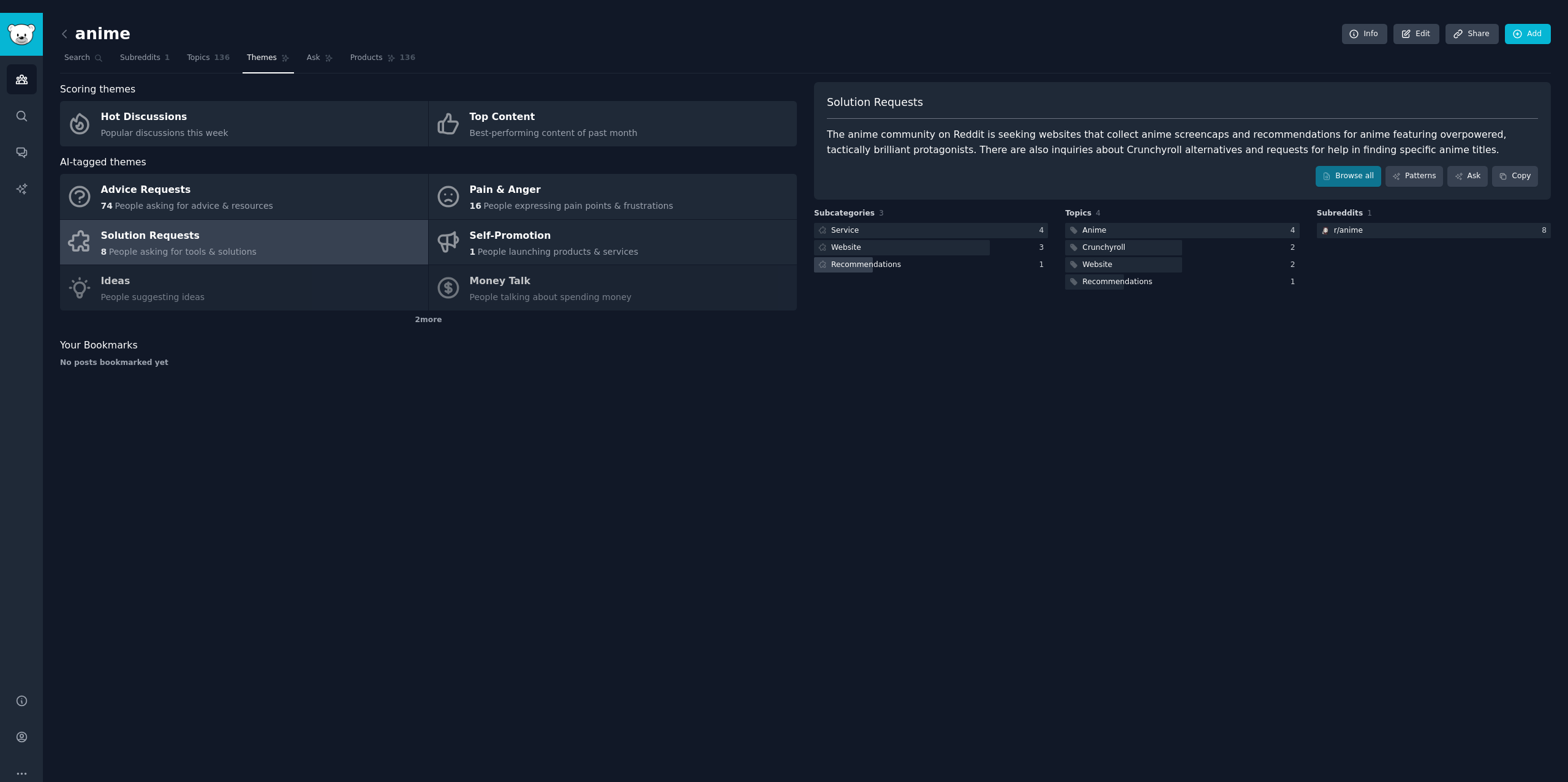
click at [893, 257] on div "Recommendations" at bounding box center [858, 265] width 89 height 16
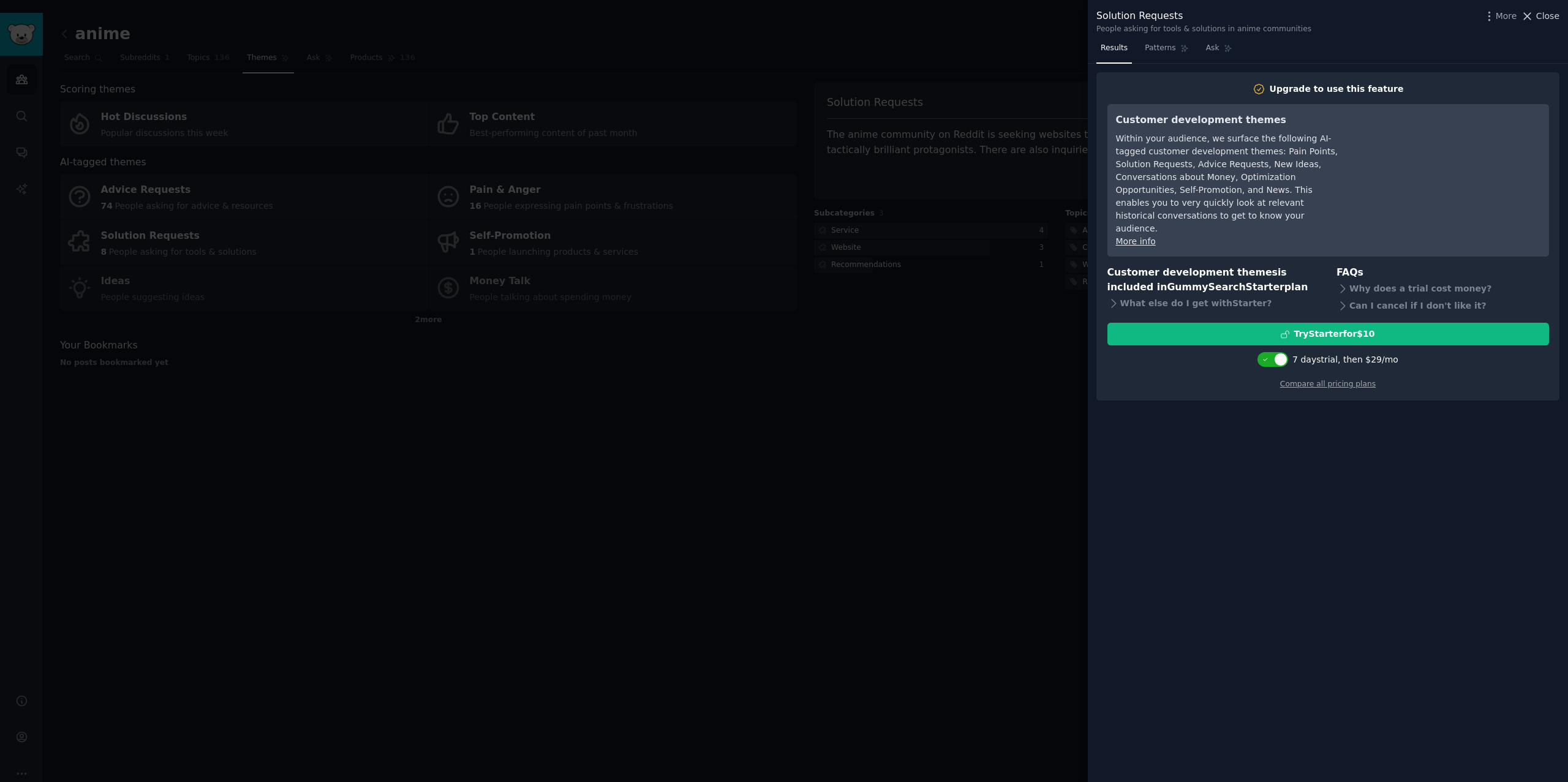
click at [1549, 14] on span "Close" at bounding box center [1548, 16] width 23 height 13
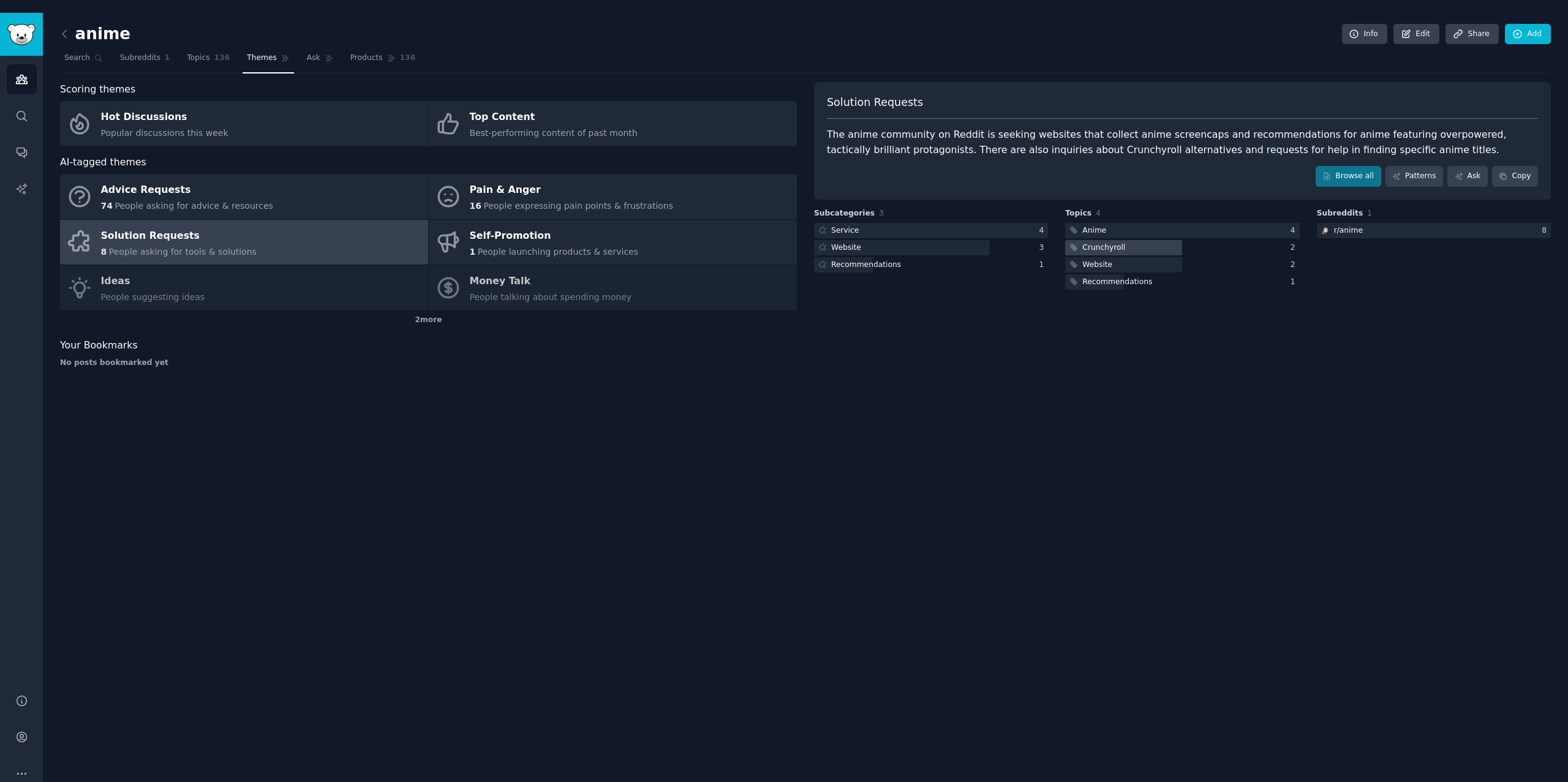
click at [1171, 240] on div at bounding box center [1123, 248] width 117 height 16
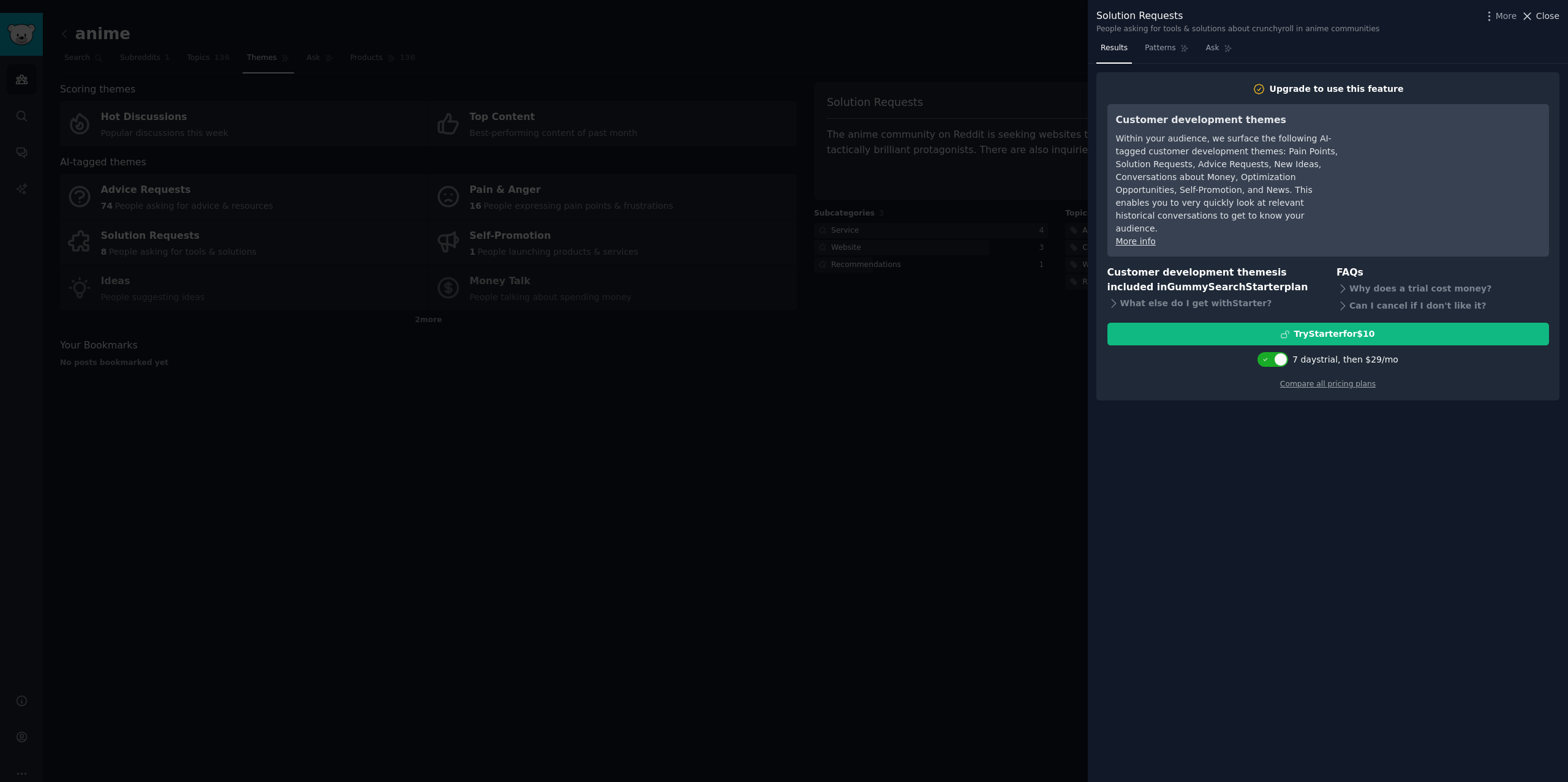
click at [1554, 16] on span "Close" at bounding box center [1548, 16] width 23 height 13
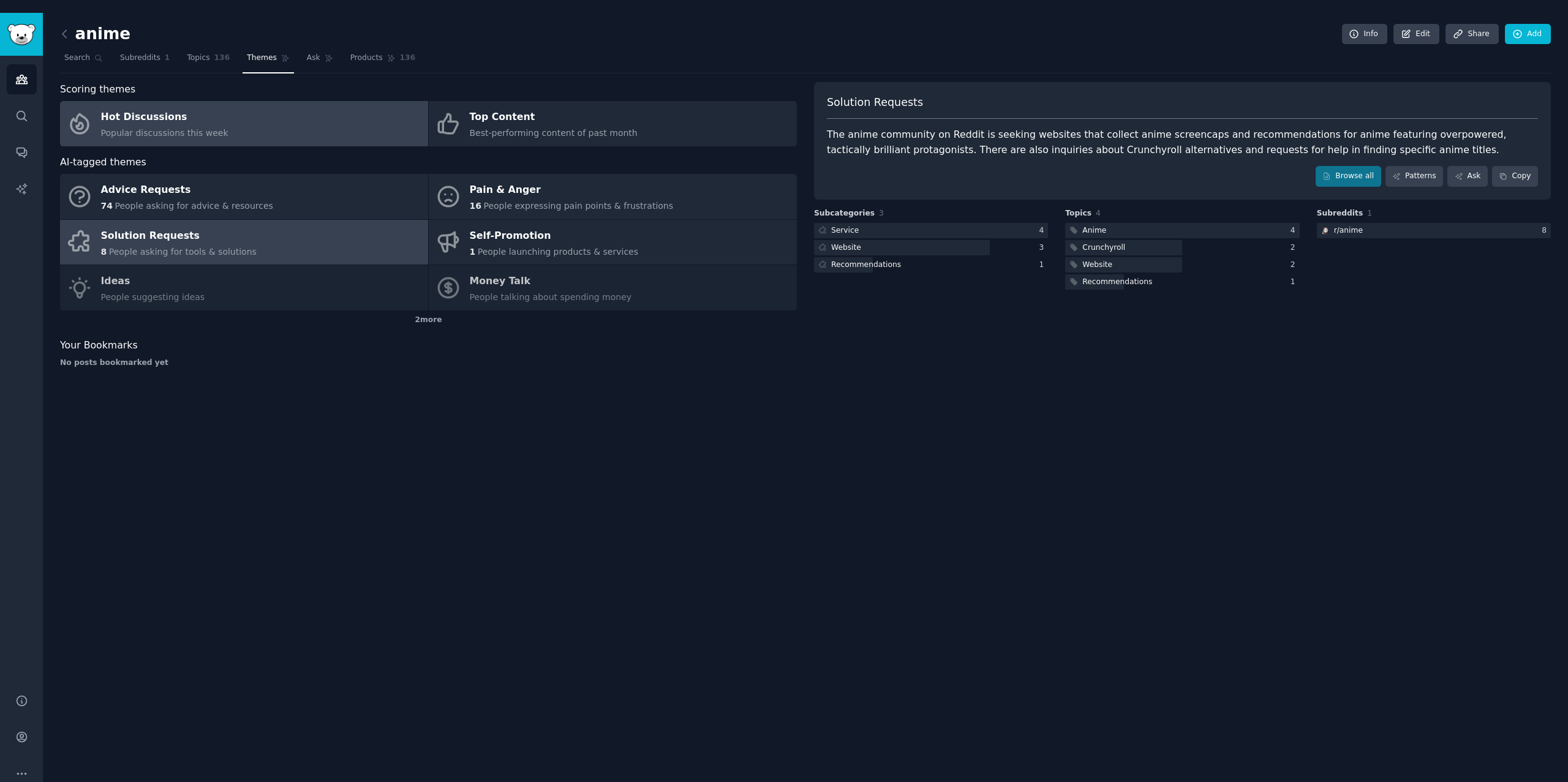
click at [131, 108] on div "Hot Discussions" at bounding box center [164, 118] width 127 height 19
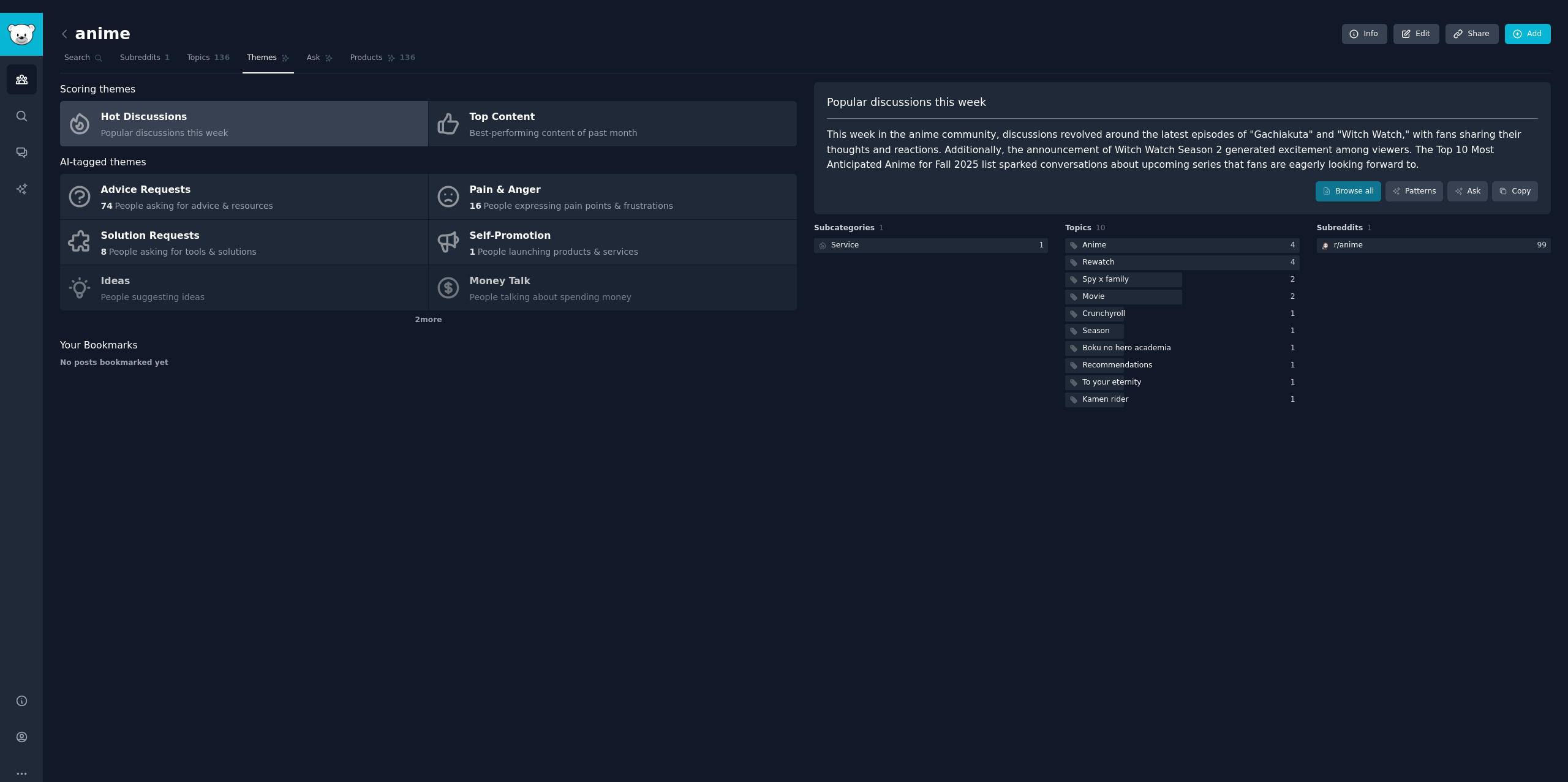
click at [64, 25] on link at bounding box center [68, 34] width 16 height 19
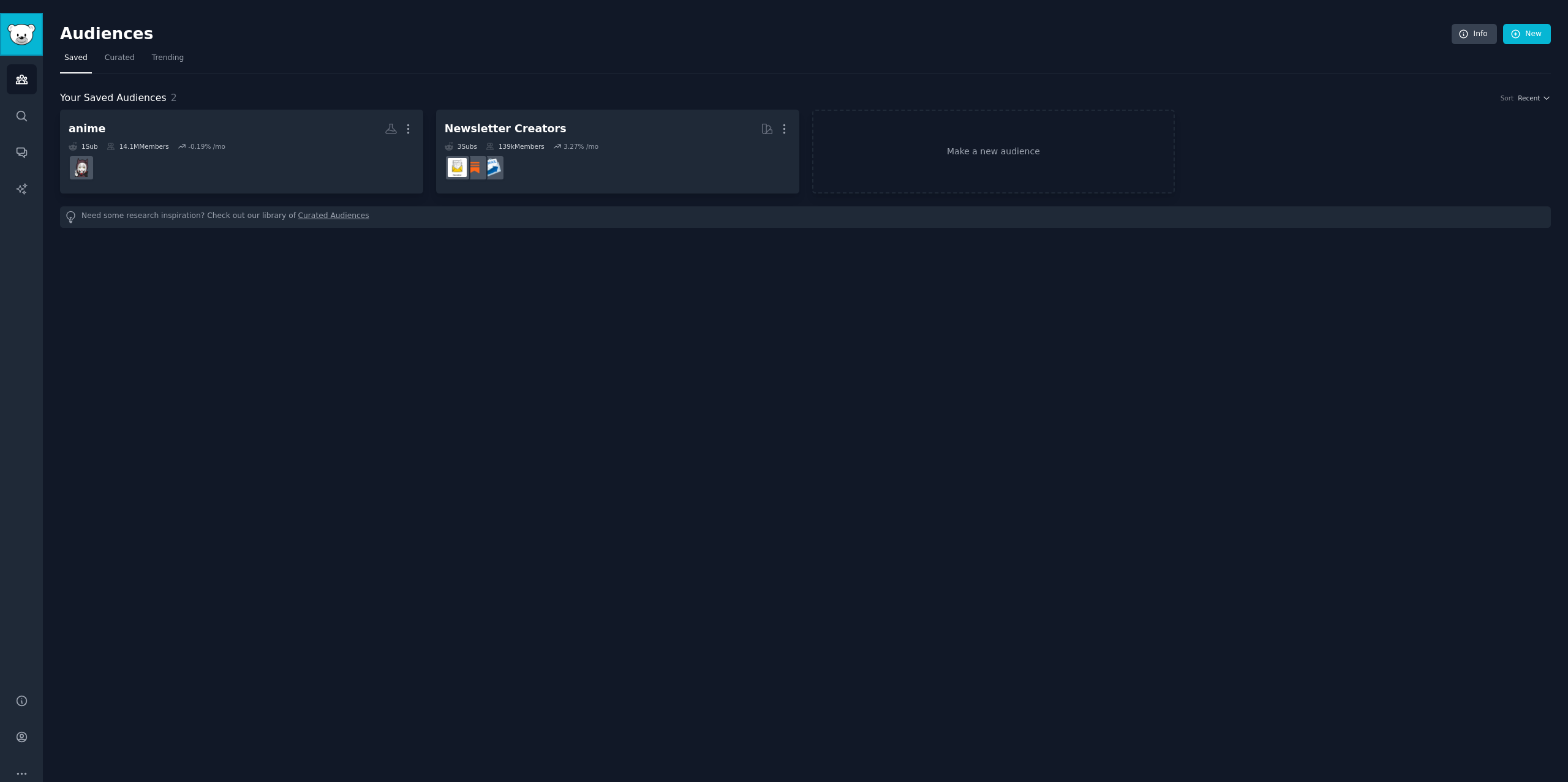
click at [21, 24] on img "Sidebar" at bounding box center [21, 34] width 28 height 21
drag, startPoint x: 21, startPoint y: 21, endPoint x: 8, endPoint y: 72, distance: 52.6
click at [21, 24] on img "Sidebar" at bounding box center [21, 34] width 28 height 21
drag, startPoint x: 82, startPoint y: 17, endPoint x: 39, endPoint y: 28, distance: 44.4
click at [83, 25] on h2 "Audiences" at bounding box center [756, 34] width 1392 height 19
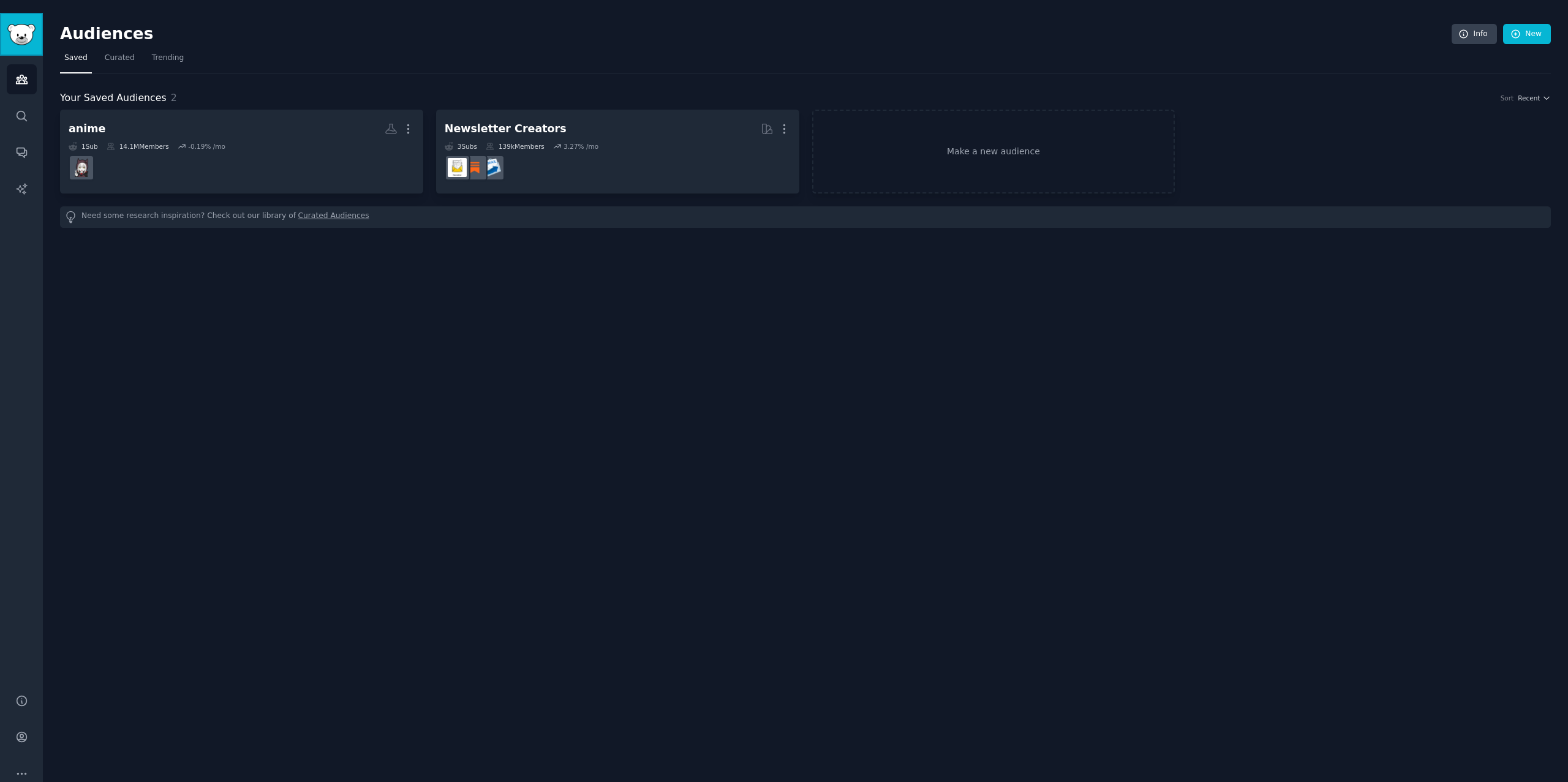
click at [17, 13] on link "Sidebar" at bounding box center [21, 34] width 43 height 43
click at [17, 24] on img "Sidebar" at bounding box center [21, 34] width 28 height 21
click at [107, 52] on span "Curated" at bounding box center [120, 58] width 30 height 11
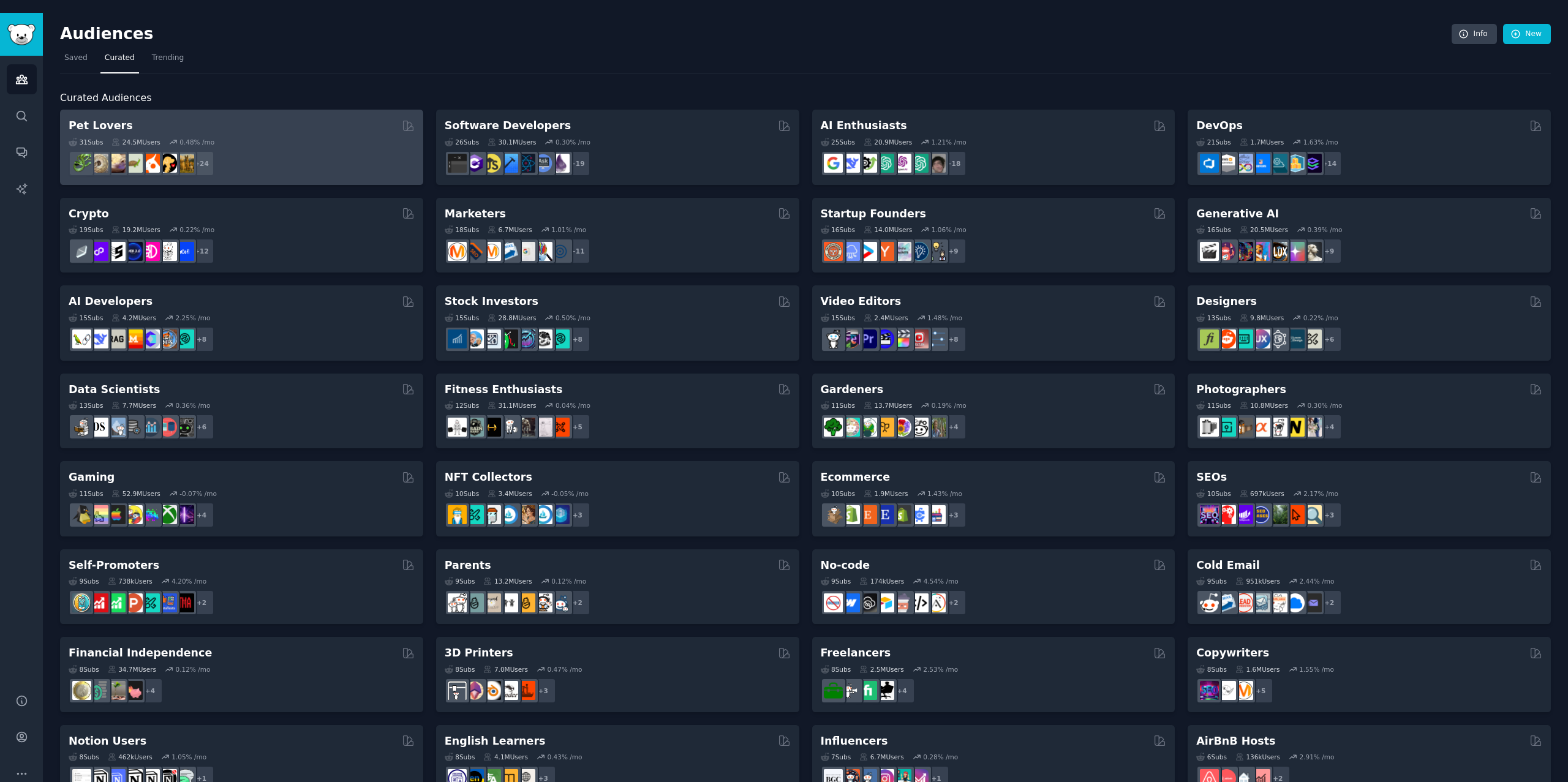
click at [222, 151] on div "+ 24" at bounding box center [241, 164] width 346 height 26
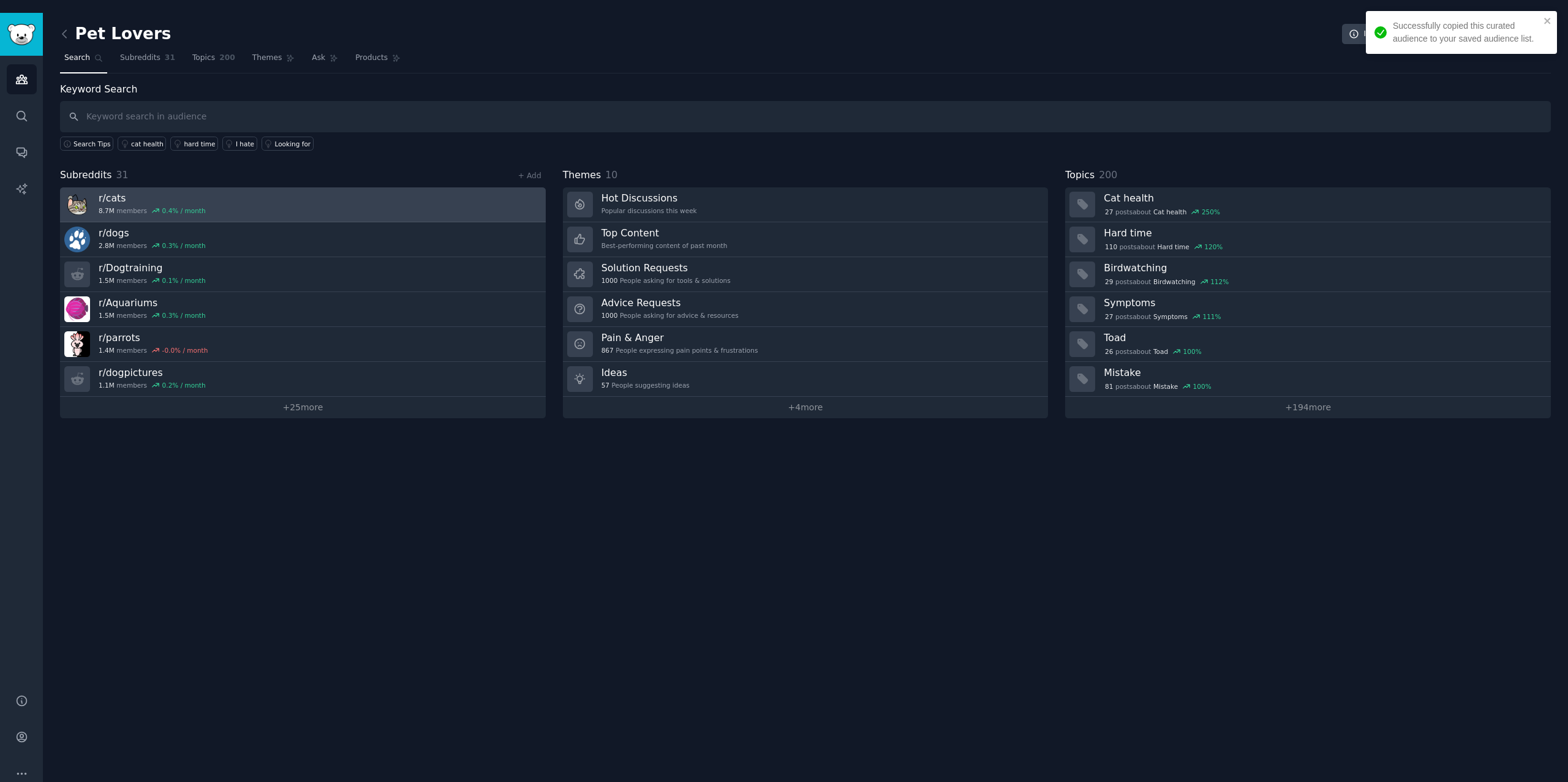
click at [130, 192] on h3 "r/ cats" at bounding box center [153, 198] width 107 height 13
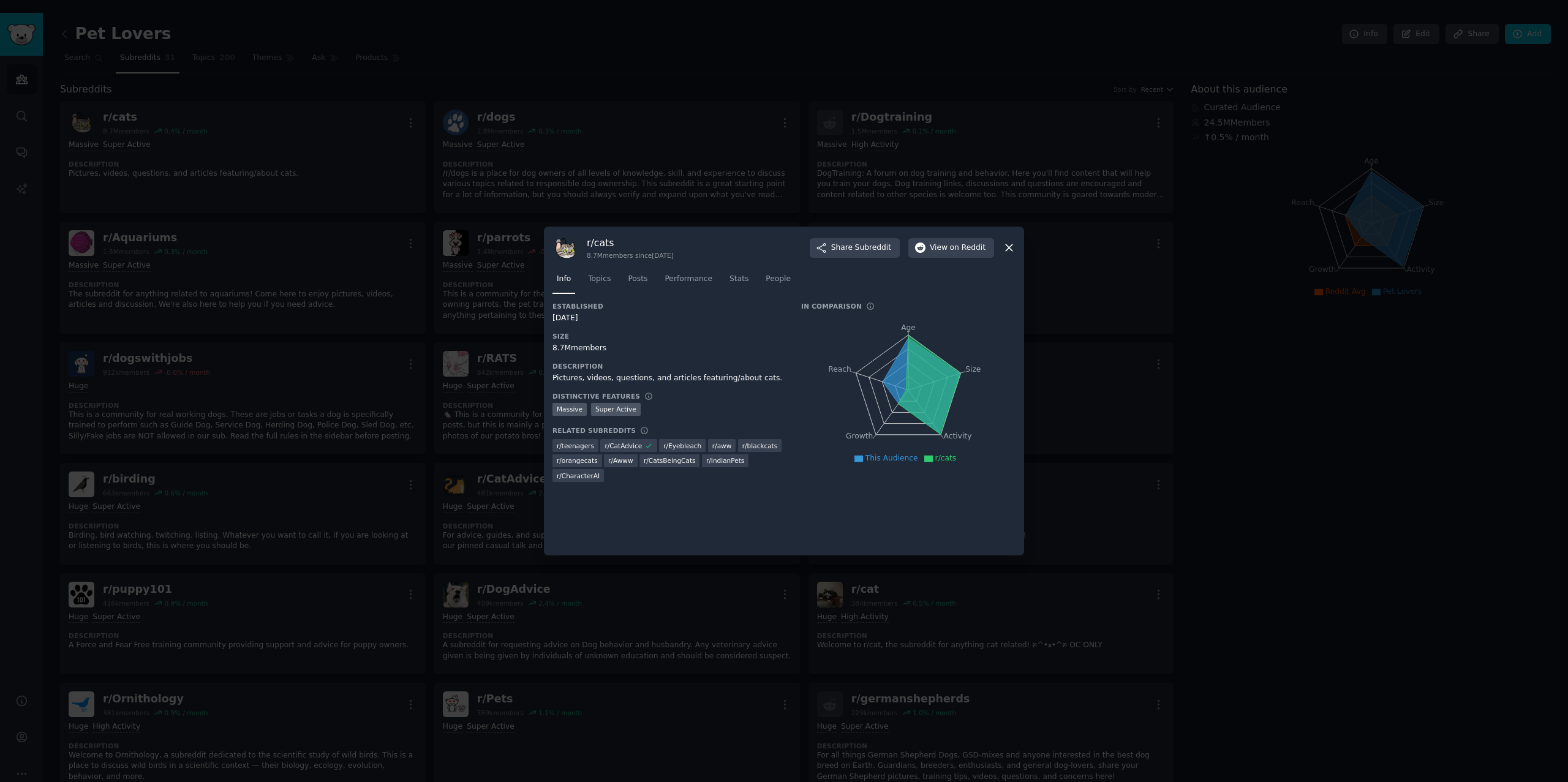
click at [1012, 242] on icon at bounding box center [1009, 248] width 13 height 13
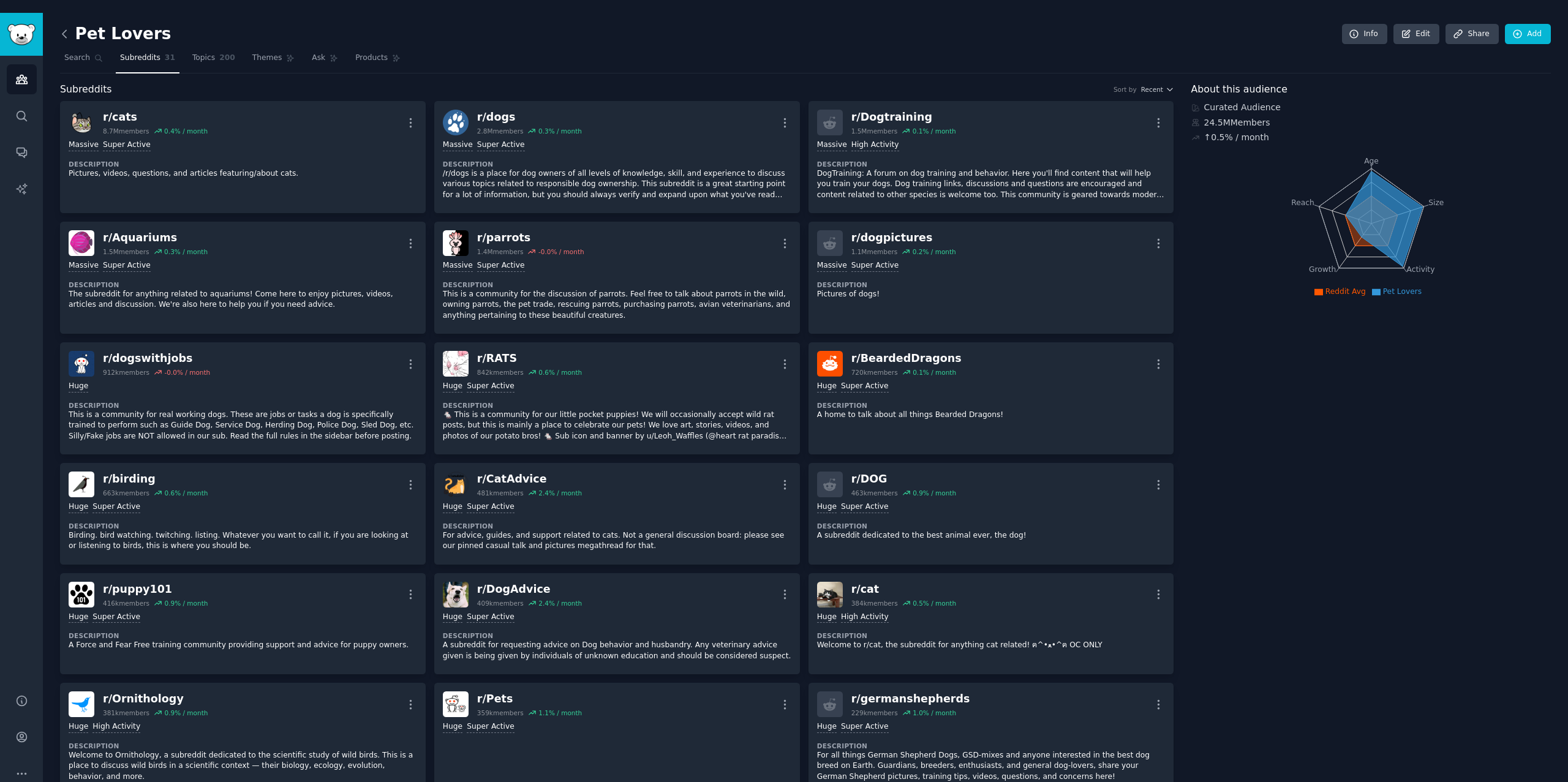
click at [68, 28] on icon at bounding box center [65, 34] width 13 height 13
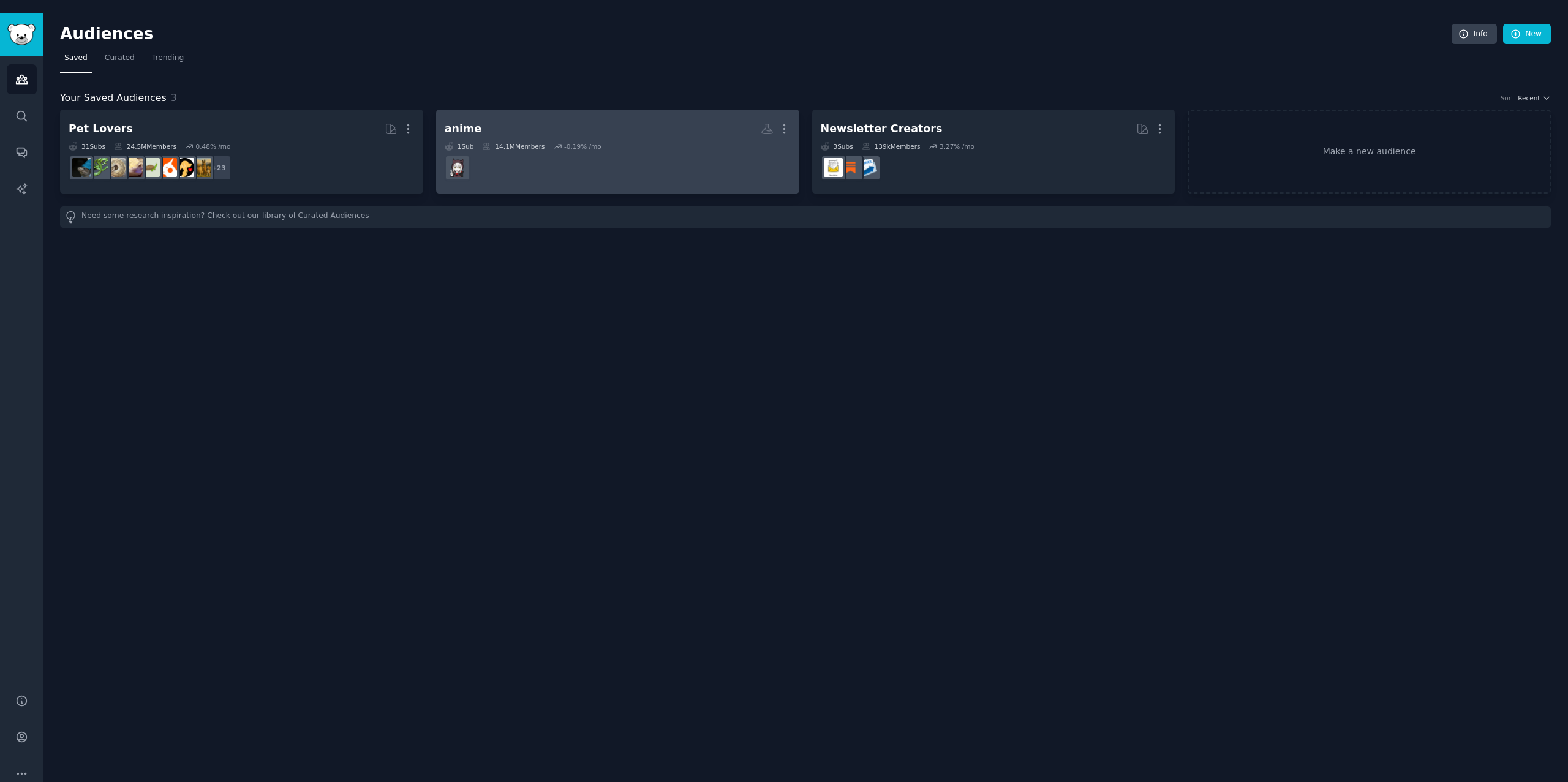
click at [505, 118] on h2 "anime More" at bounding box center [617, 129] width 346 height 21
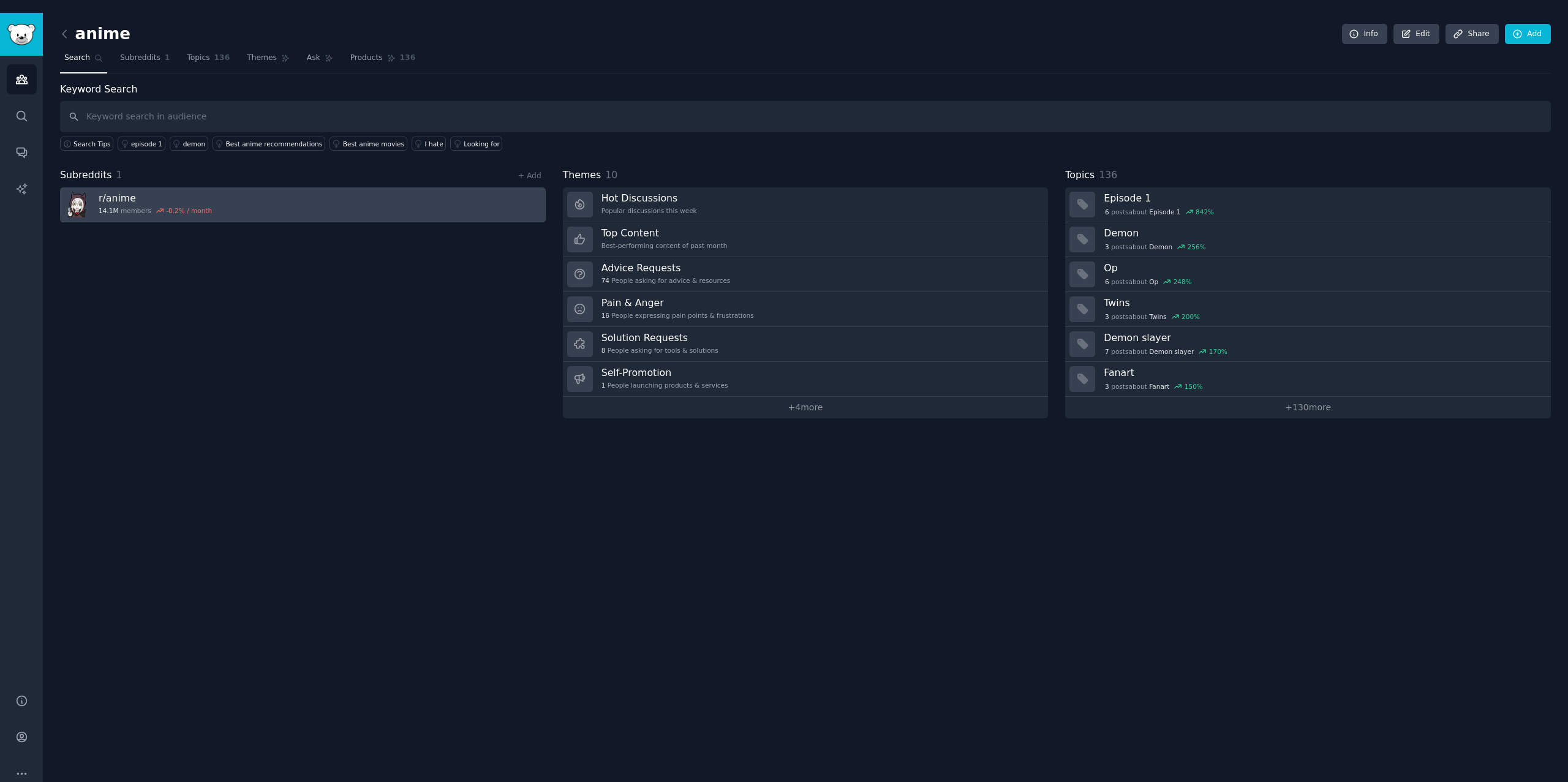
click at [299, 187] on link "r/ anime 14.1M members -0.2 % / month" at bounding box center [302, 205] width 485 height 35
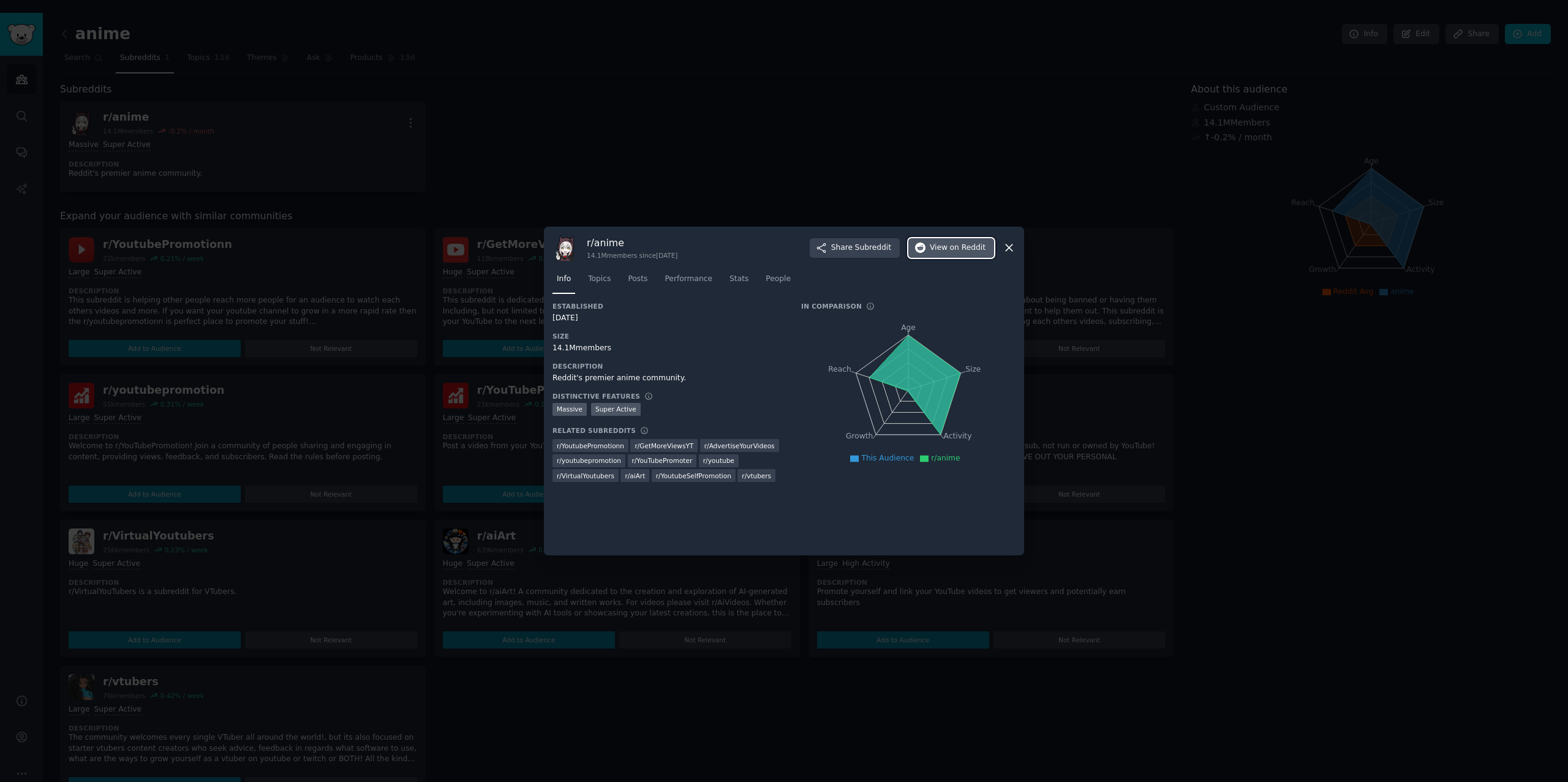
click at [964, 244] on span "on Reddit" at bounding box center [968, 248] width 36 height 11
